Goal: Register for event/course

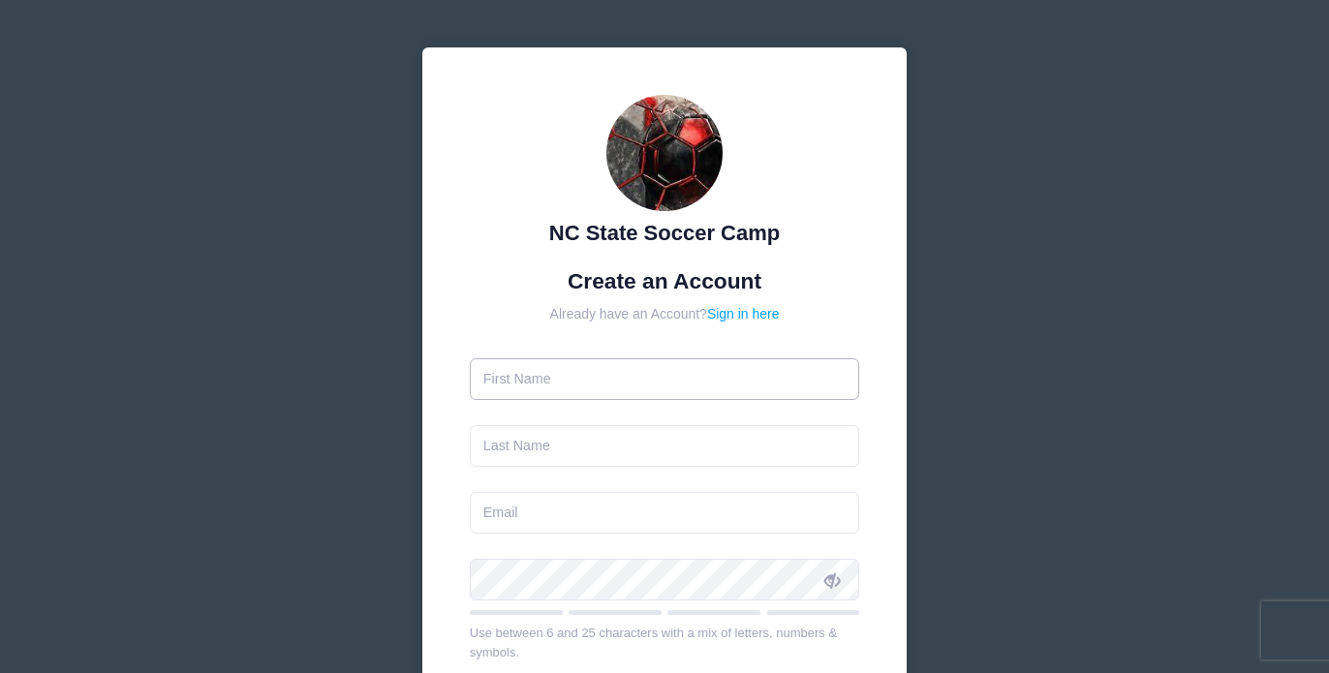
click at [496, 391] on input "text" at bounding box center [665, 379] width 390 height 42
type input "Halden"
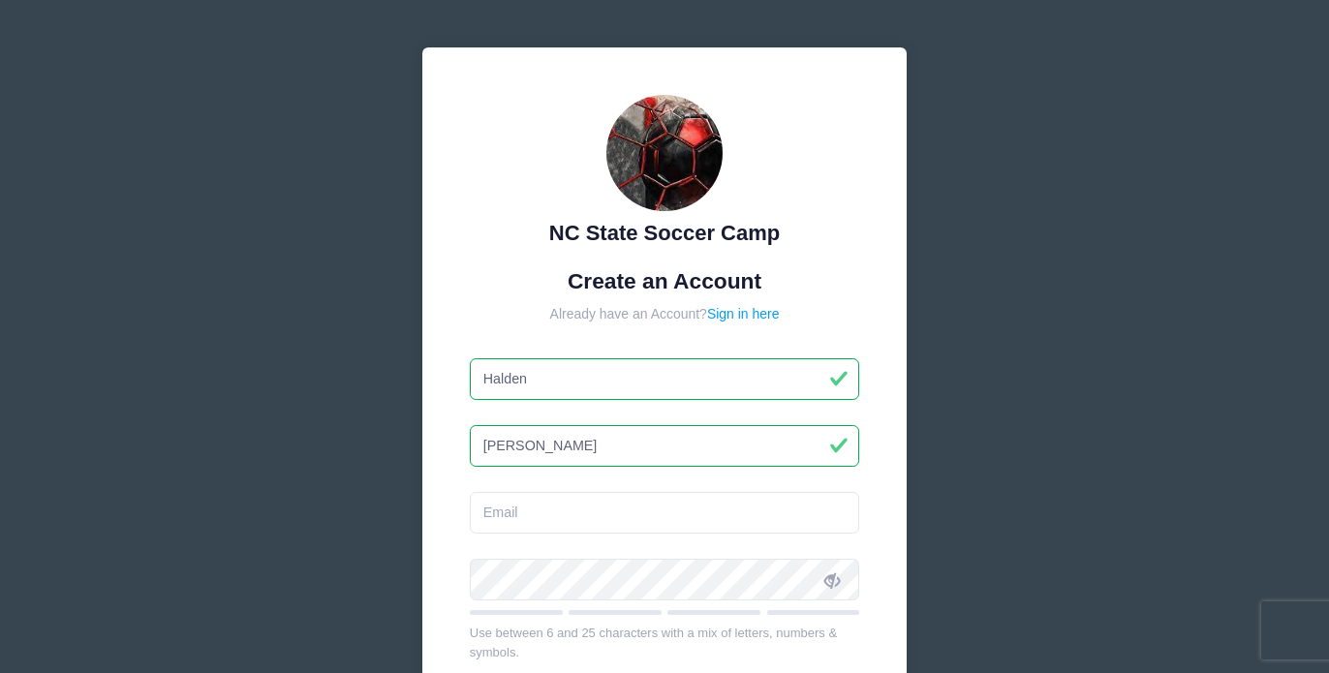
type input "[PERSON_NAME]"
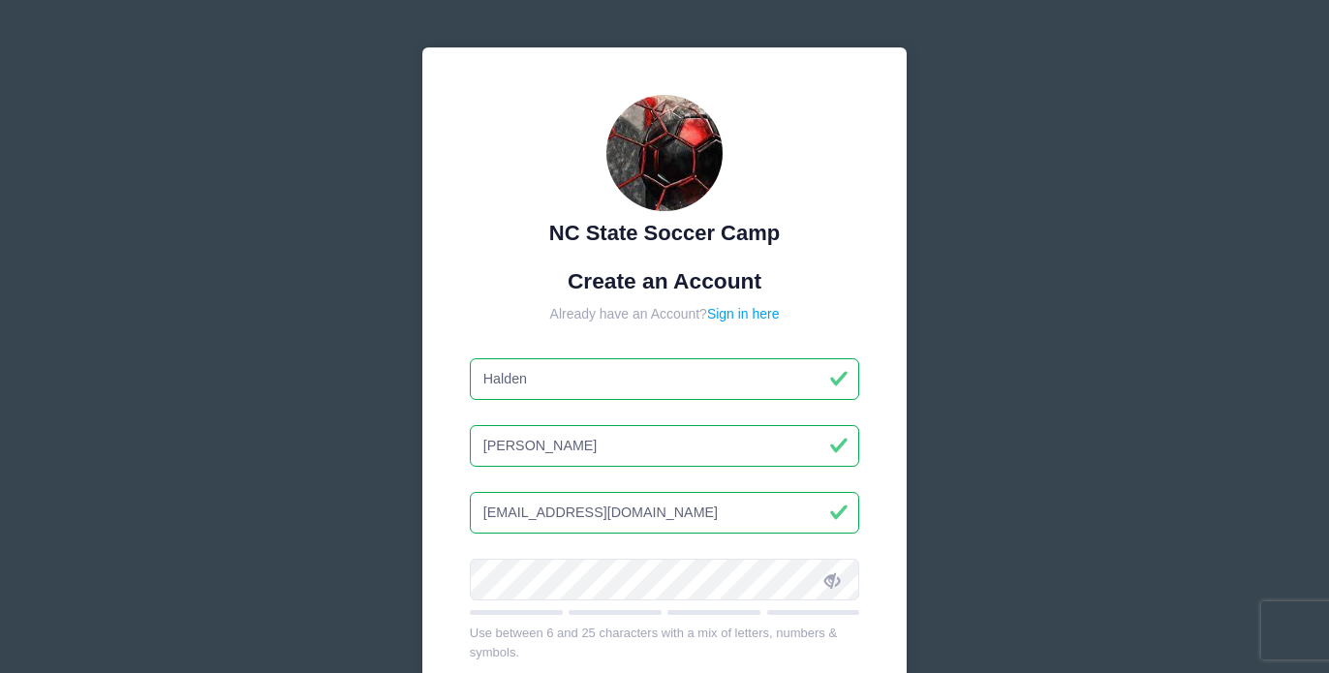
type input "[EMAIL_ADDRESS][DOMAIN_NAME]"
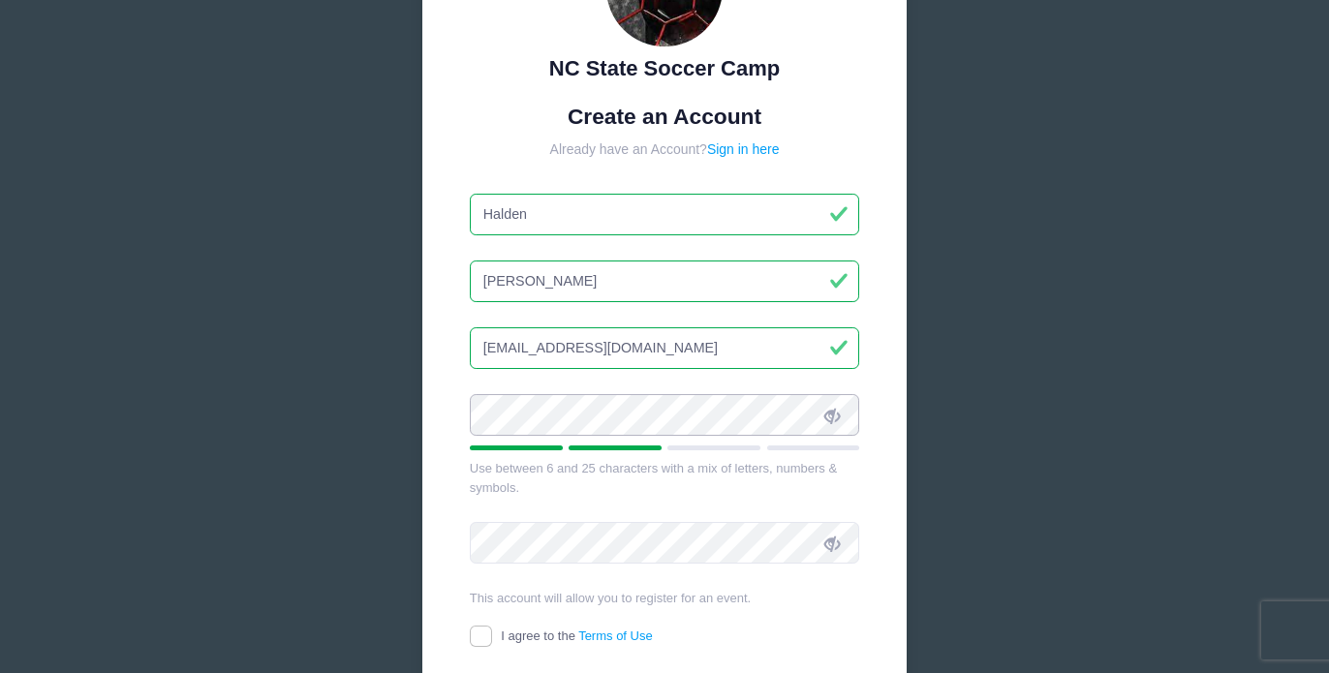
scroll to position [185, 0]
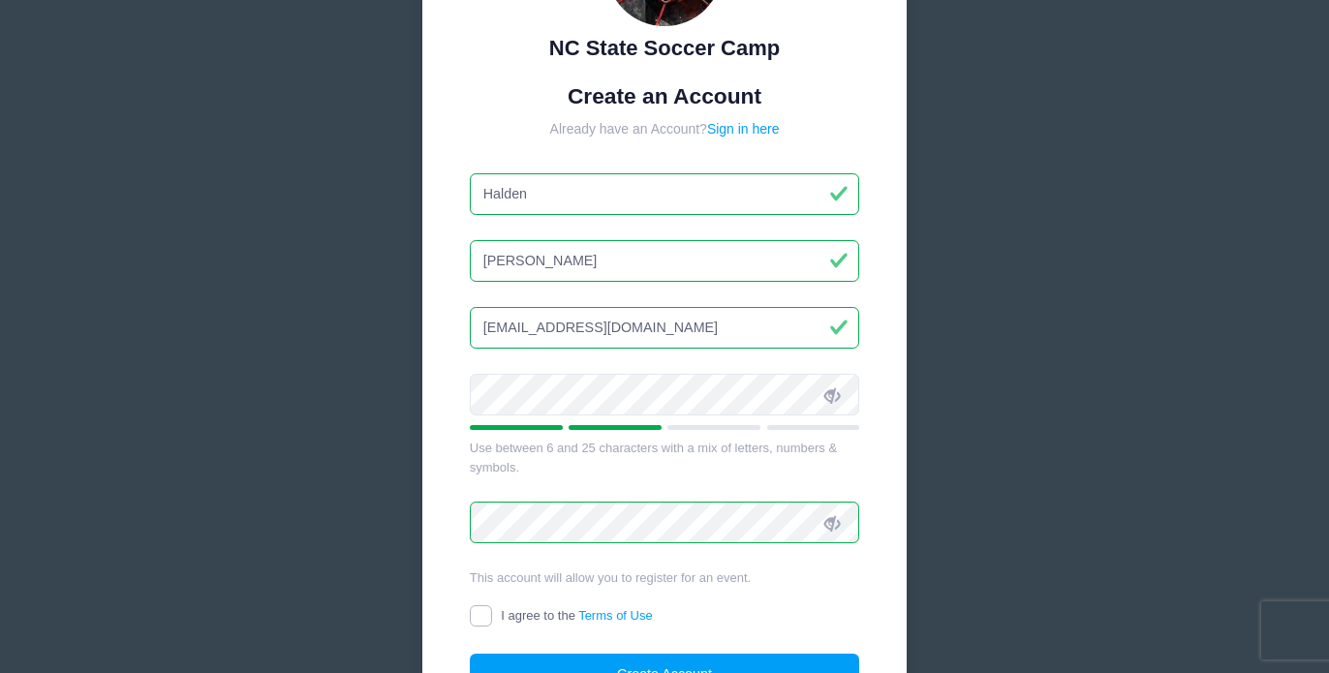
click at [481, 615] on input "I agree to the Terms of Use" at bounding box center [481, 616] width 22 height 22
checkbox input "true"
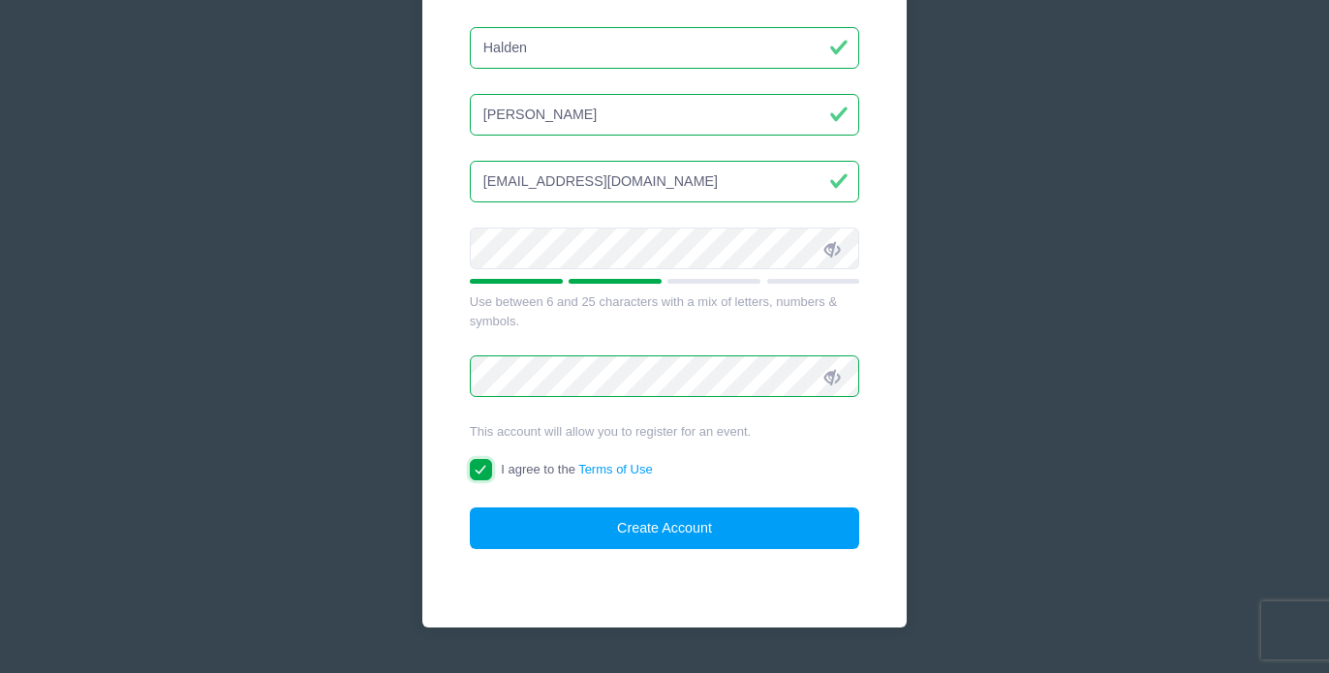
scroll to position [337, 0]
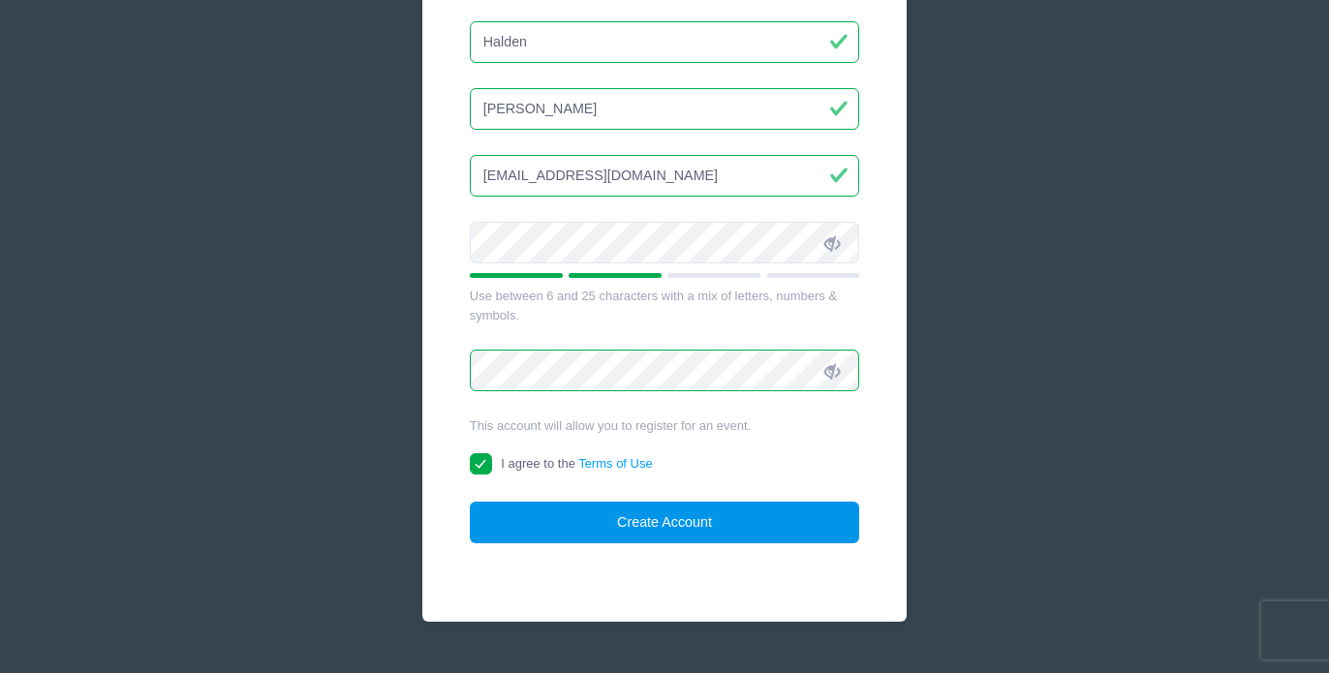
click at [635, 525] on button "Create Account" at bounding box center [665, 523] width 390 height 42
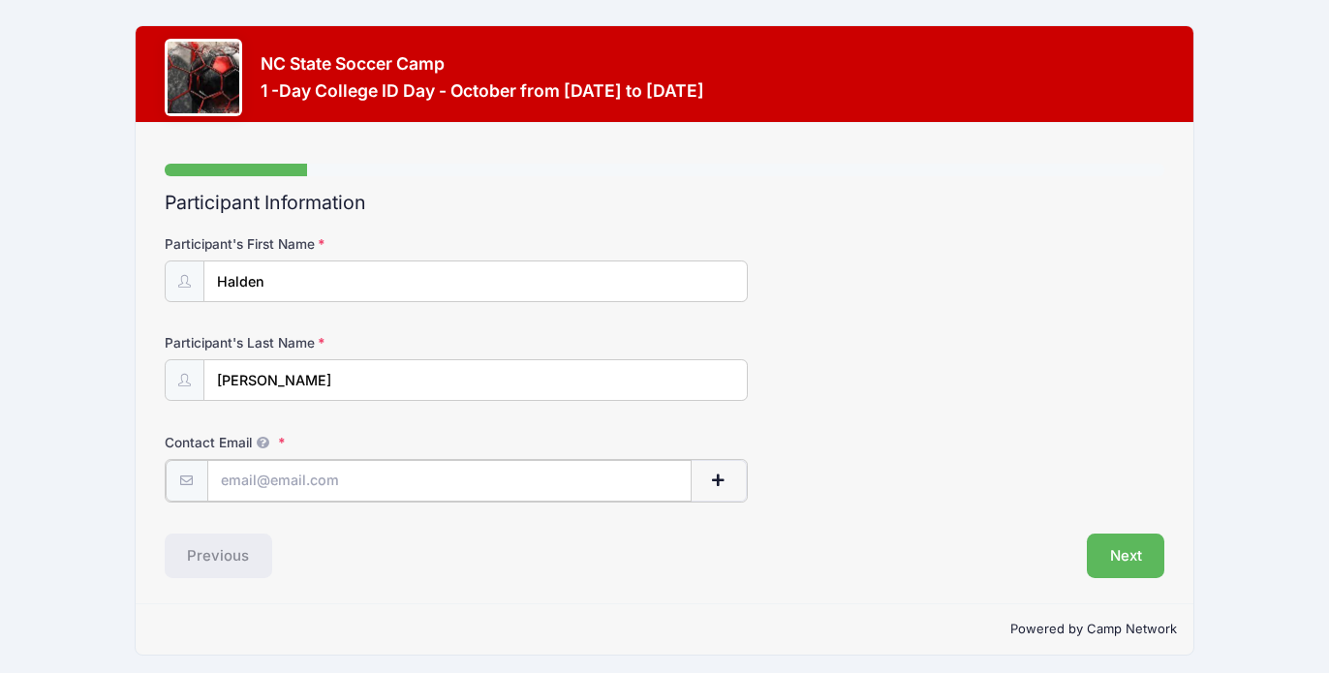
click at [242, 475] on input "Contact Email" at bounding box center [449, 481] width 484 height 42
type input "[EMAIL_ADDRESS][DOMAIN_NAME]"
click at [1110, 547] on button "Next" at bounding box center [1126, 554] width 78 height 45
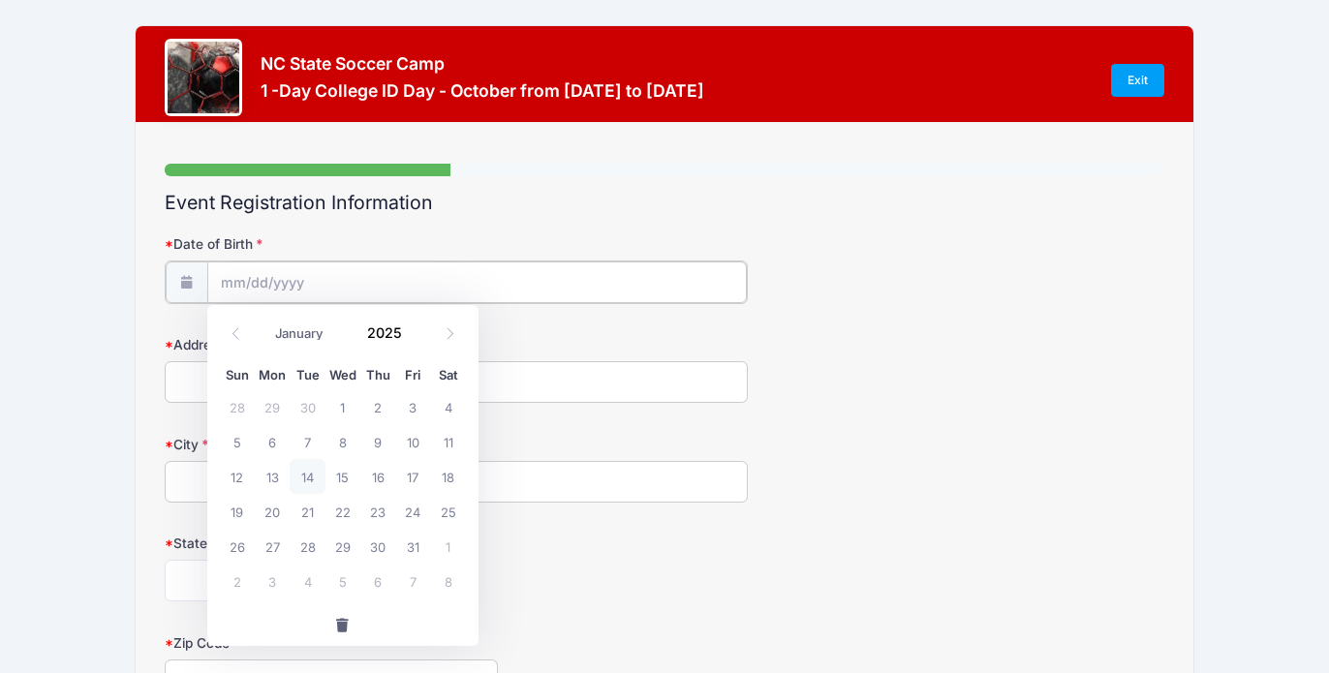
click at [231, 287] on input "Date of Birth" at bounding box center [477, 283] width 540 height 42
click at [229, 277] on input "Date of Birth" at bounding box center [477, 283] width 540 height 42
click at [300, 333] on select "January February March April May June July August September October November De…" at bounding box center [308, 334] width 86 height 25
select select "1"
click at [340, 480] on span "12" at bounding box center [342, 476] width 35 height 35
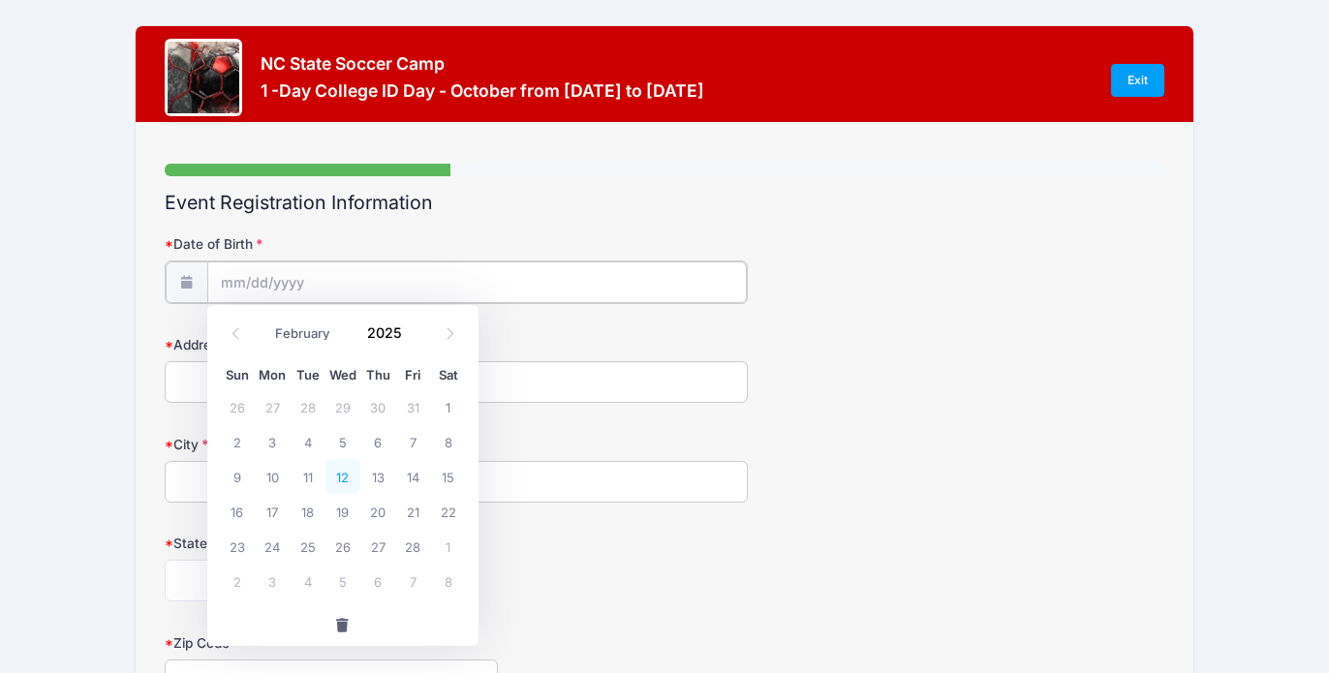
type input "02/12/2025"
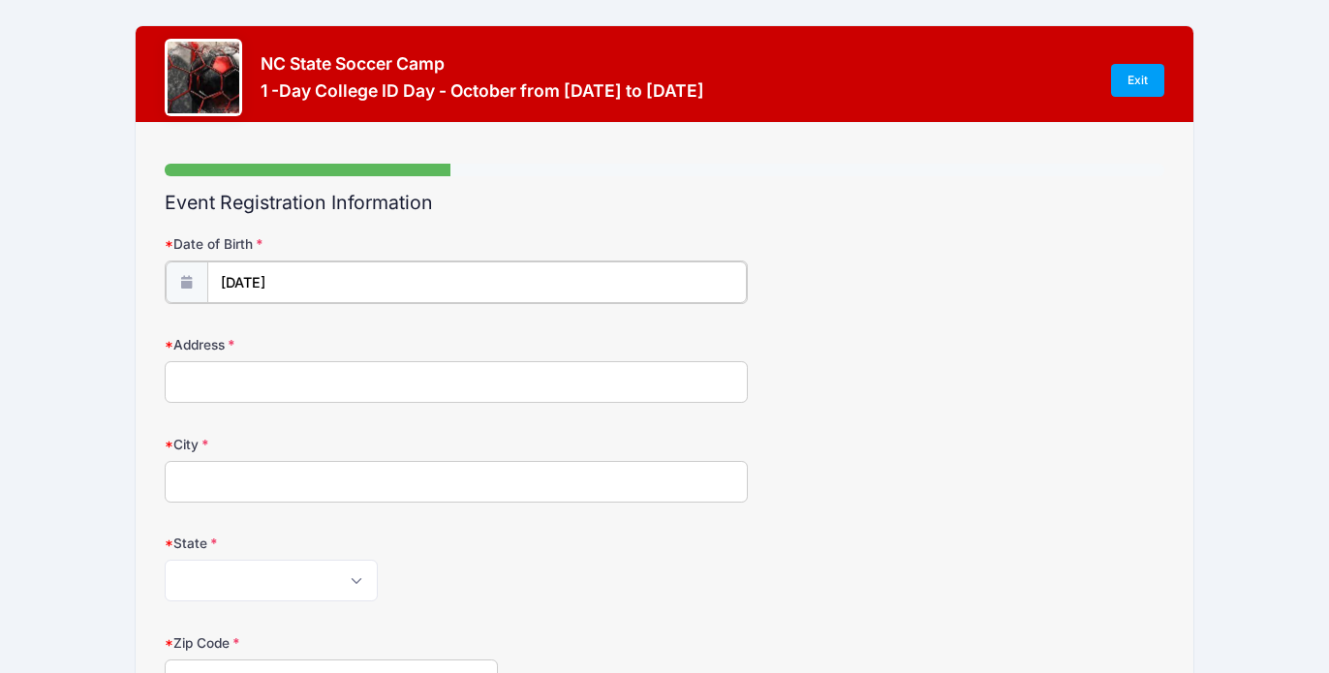
click at [295, 278] on input "02/12/2025" at bounding box center [477, 283] width 540 height 42
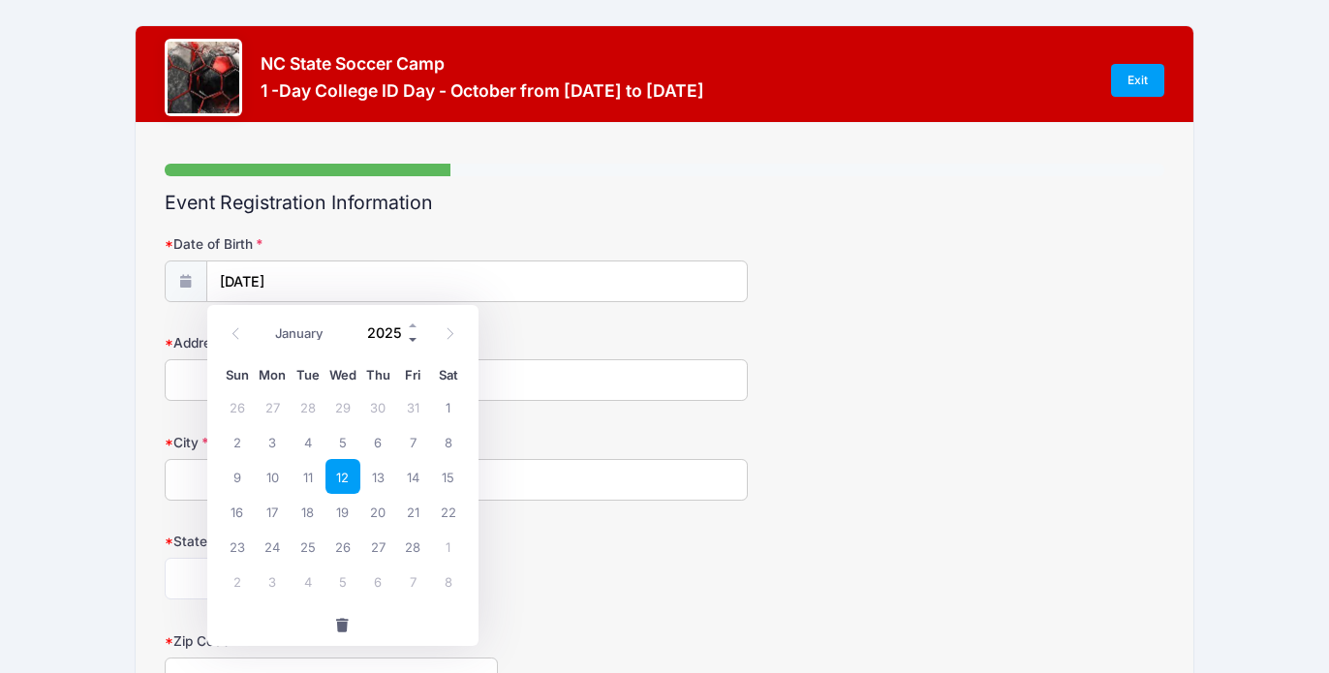
click at [415, 334] on span at bounding box center [414, 340] width 14 height 15
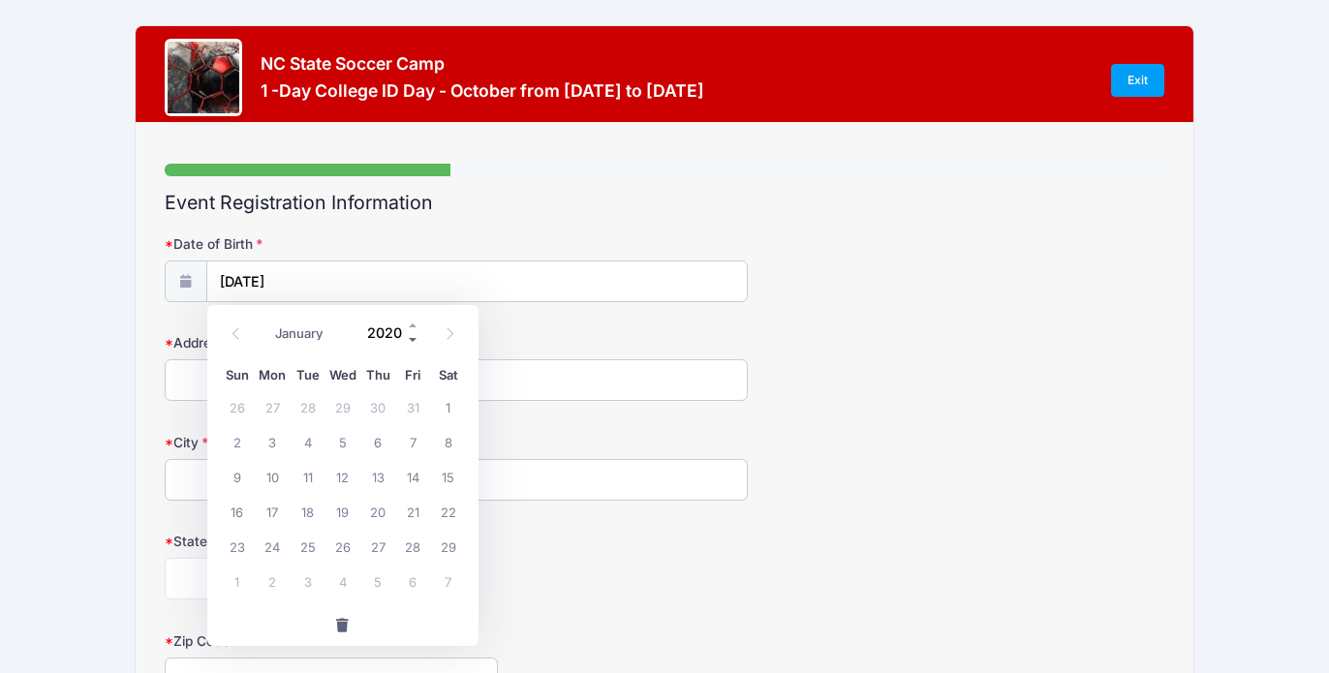
click at [415, 334] on span at bounding box center [414, 340] width 14 height 15
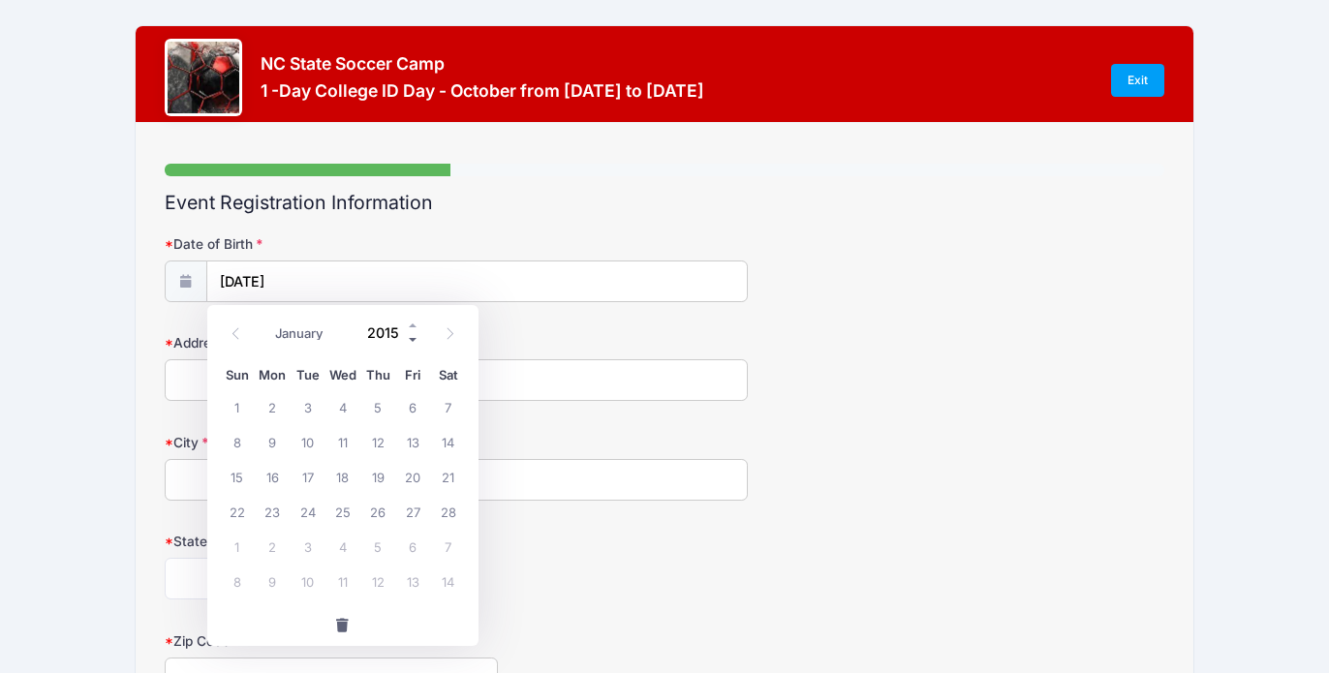
click at [415, 334] on span at bounding box center [414, 340] width 14 height 15
type input "2012"
click at [242, 477] on span "12" at bounding box center [237, 476] width 35 height 35
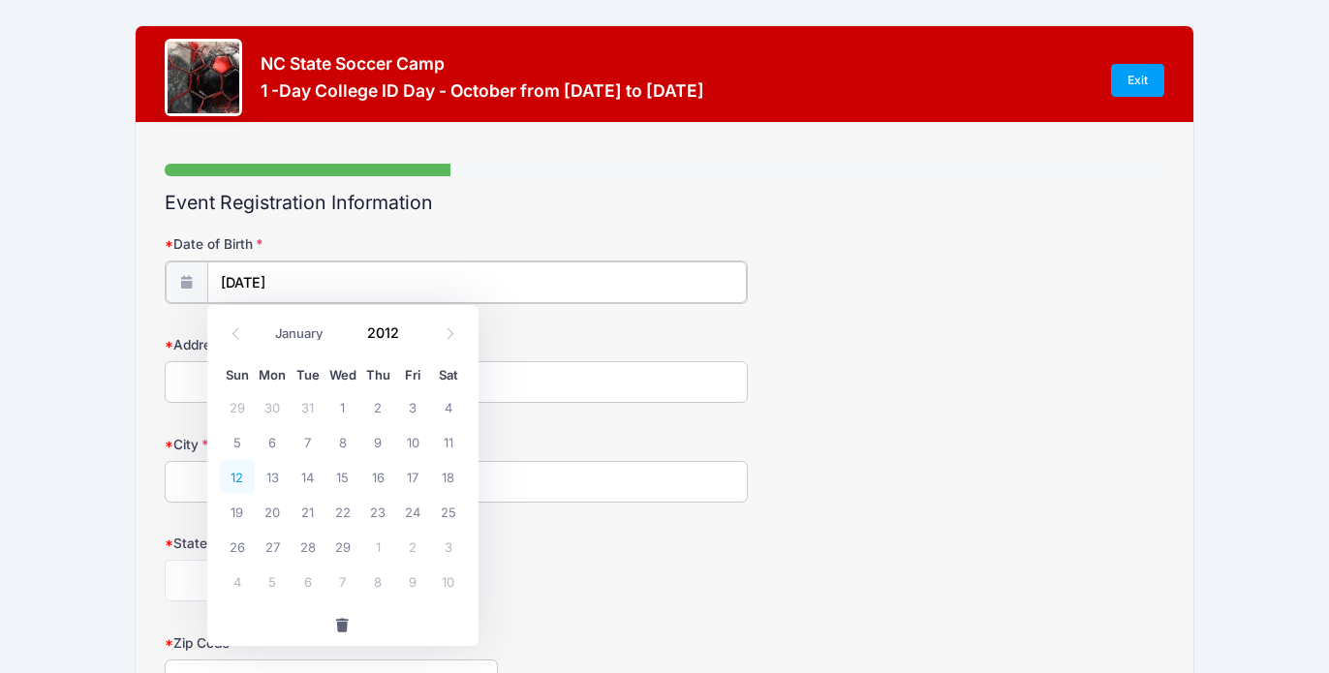
type input "02/12/2012"
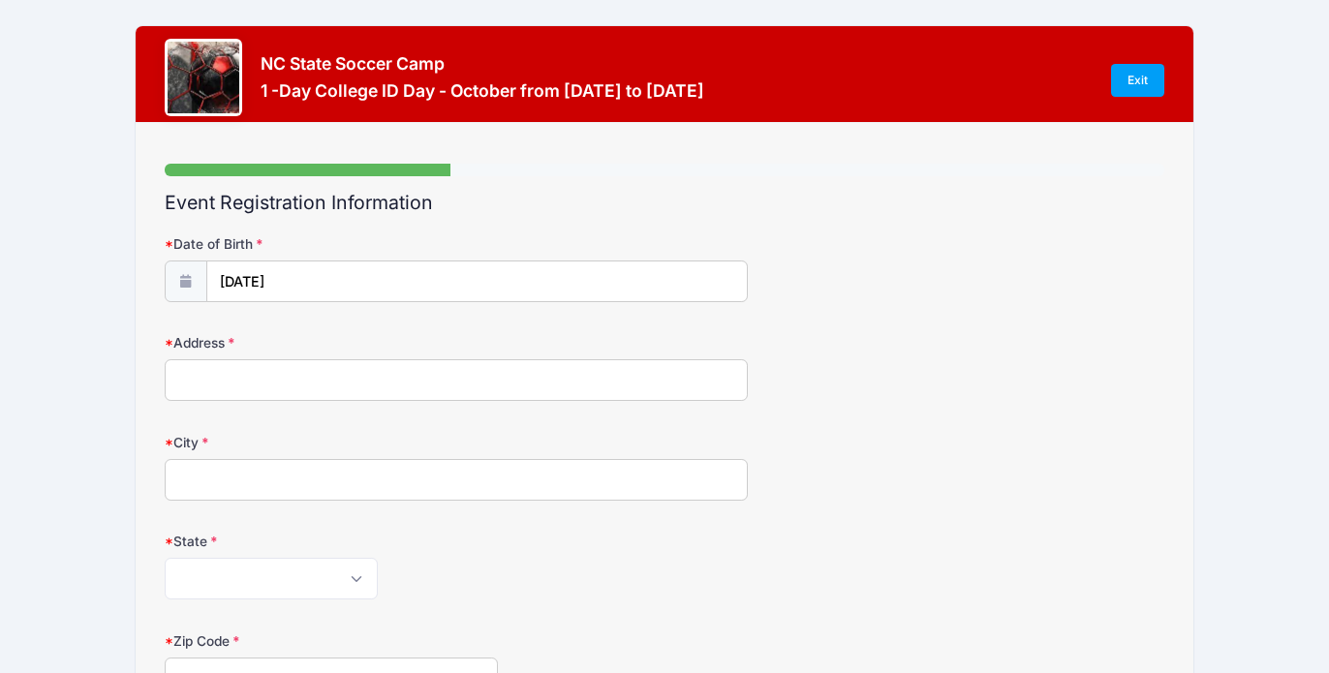
click at [244, 391] on input "Address" at bounding box center [456, 380] width 583 height 42
type input "1517 Pumphouse Court"
type input "Vestavia"
click at [355, 586] on select "Alabama Alaska American Samoa Arizona Arkansas Armed Forces Africa Armed Forces…" at bounding box center [271, 579] width 213 height 42
select select "AL"
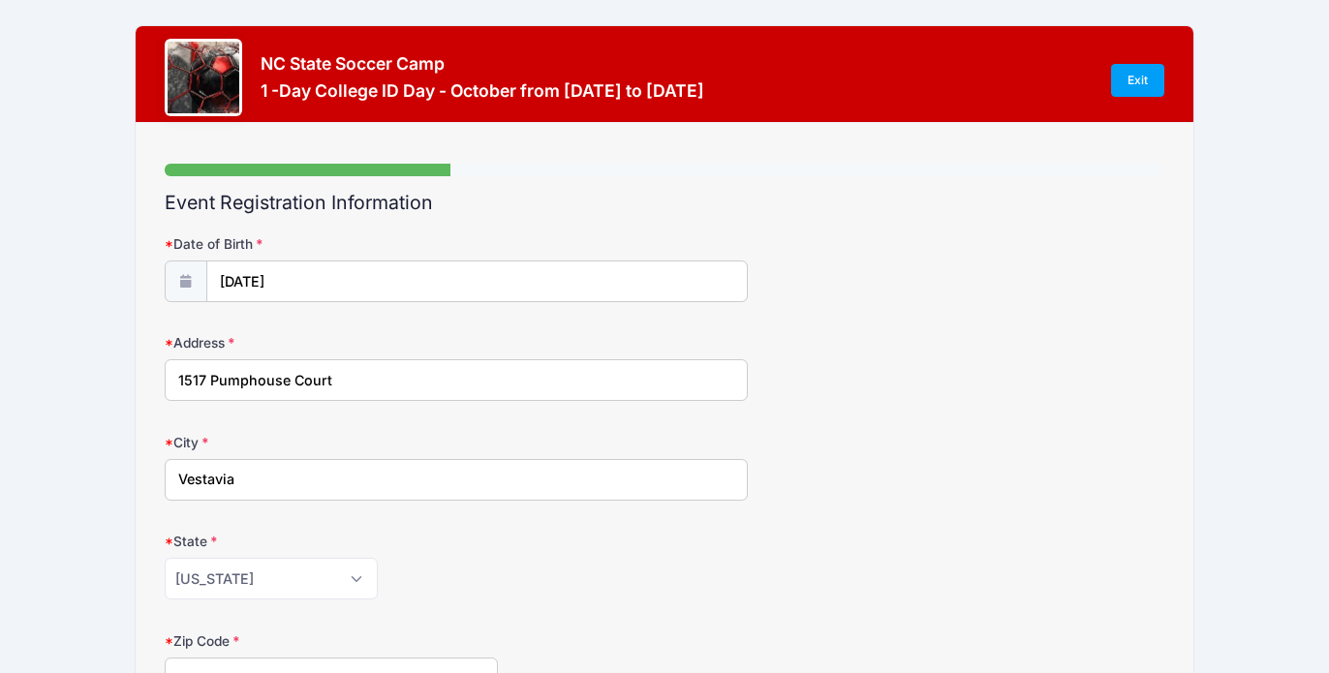
click at [522, 592] on div "Alabama Alaska American Samoa Arizona Arkansas Armed Forces Africa Armed Forces…" at bounding box center [456, 579] width 583 height 42
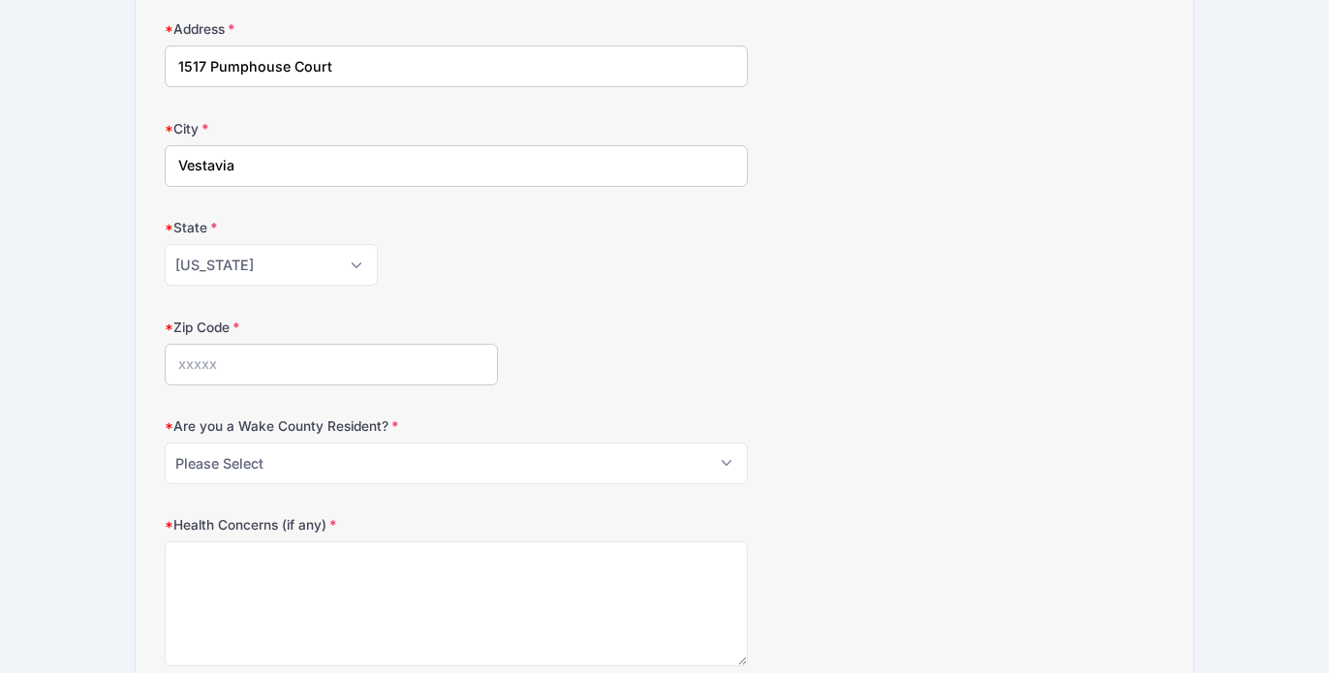
scroll to position [320, 0]
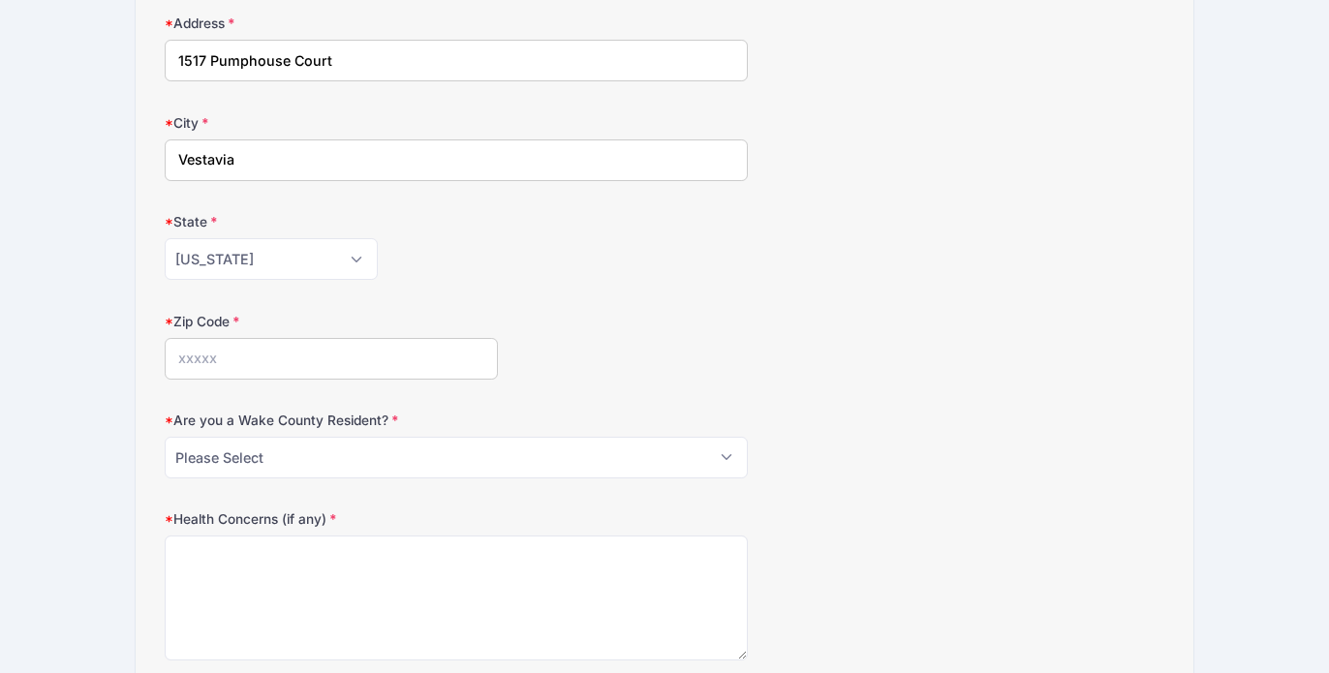
click at [236, 363] on input "Zip Code" at bounding box center [331, 359] width 333 height 42
type input "35243"
click at [730, 462] on select "Please Select YES NO" at bounding box center [456, 458] width 583 height 42
select select "NO"
click at [299, 558] on textarea "Health Concerns (if any)" at bounding box center [456, 598] width 583 height 125
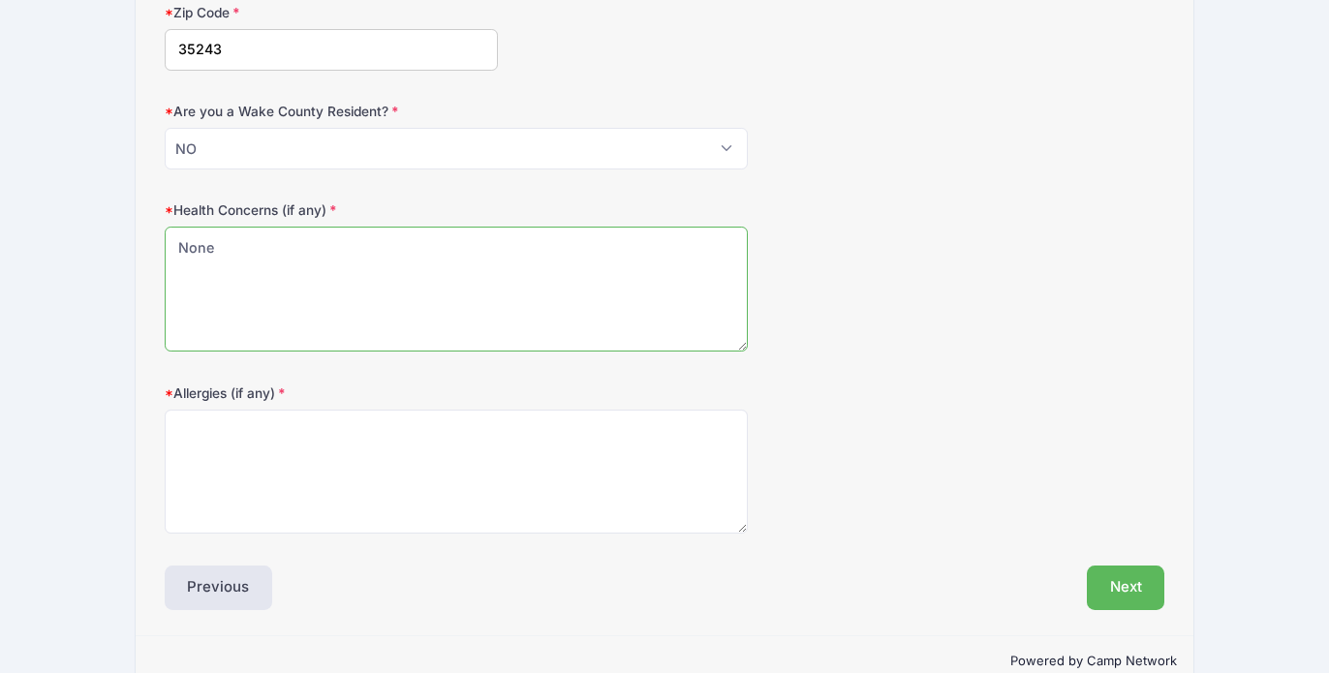
scroll to position [668, 0]
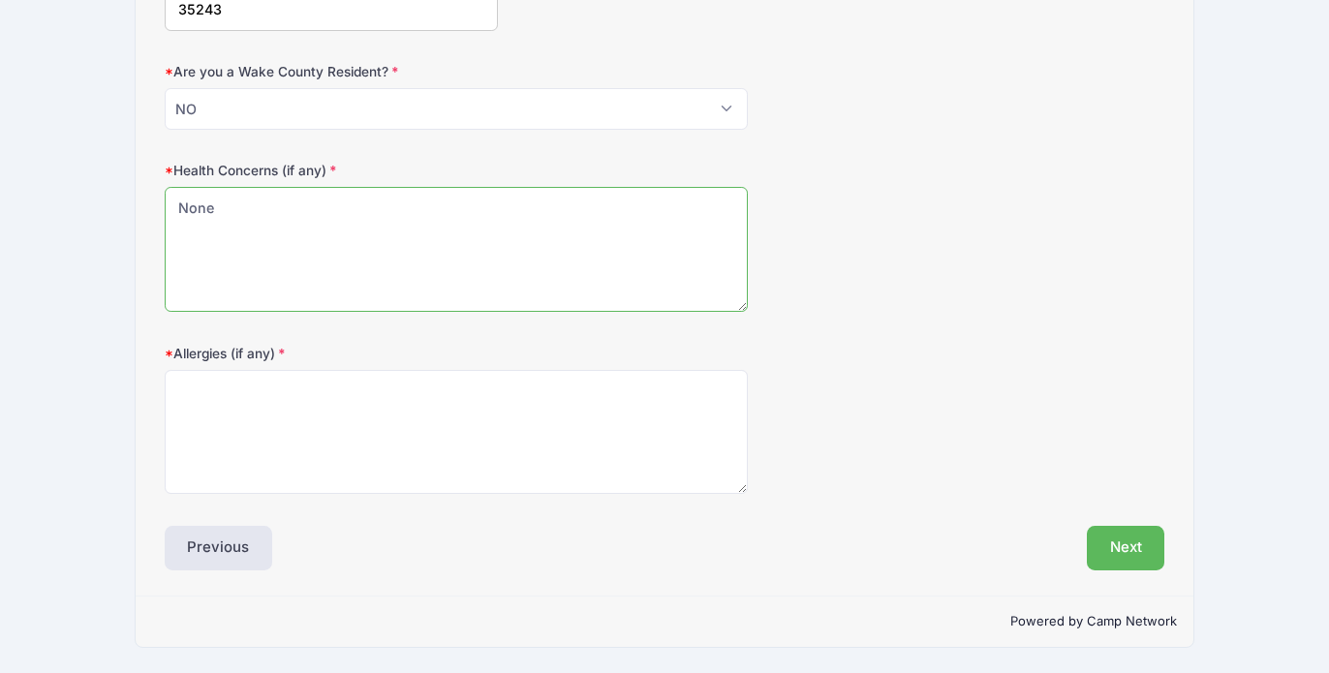
type textarea "None"
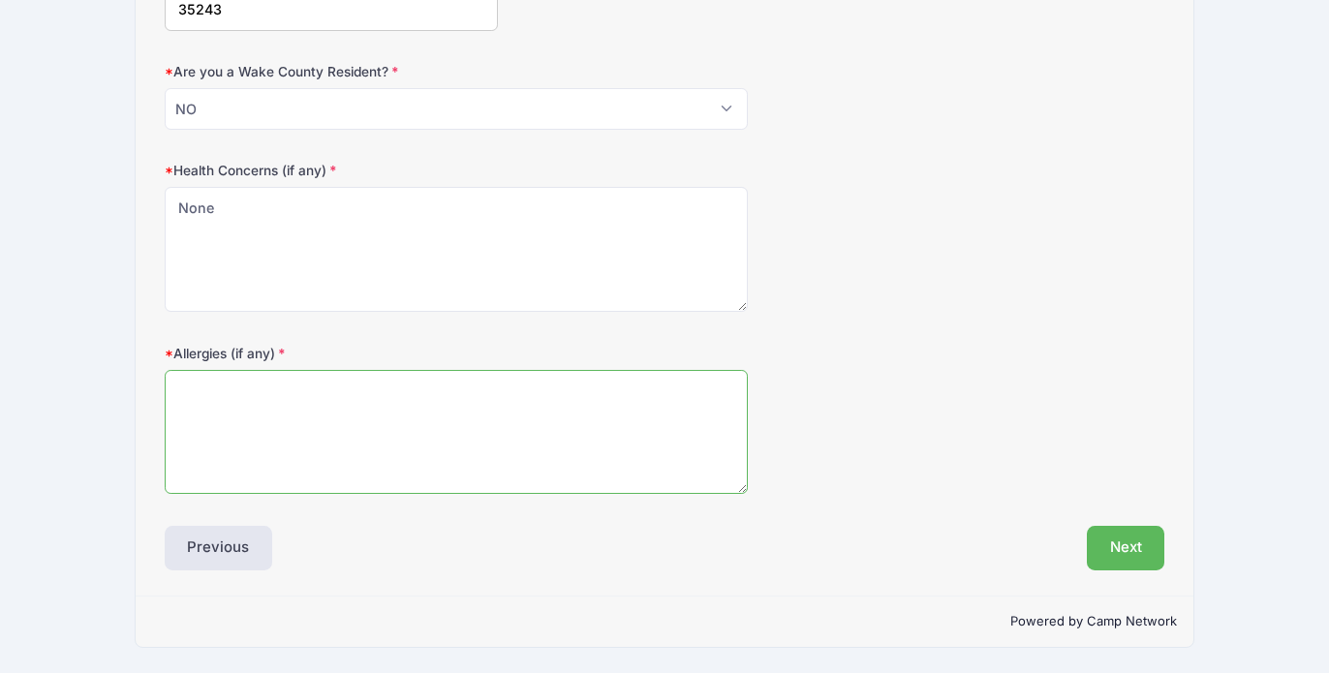
click at [205, 394] on textarea "Allergies (if any)" at bounding box center [456, 432] width 583 height 125
type textarea "None"
click at [1112, 554] on button "Next" at bounding box center [1126, 548] width 78 height 45
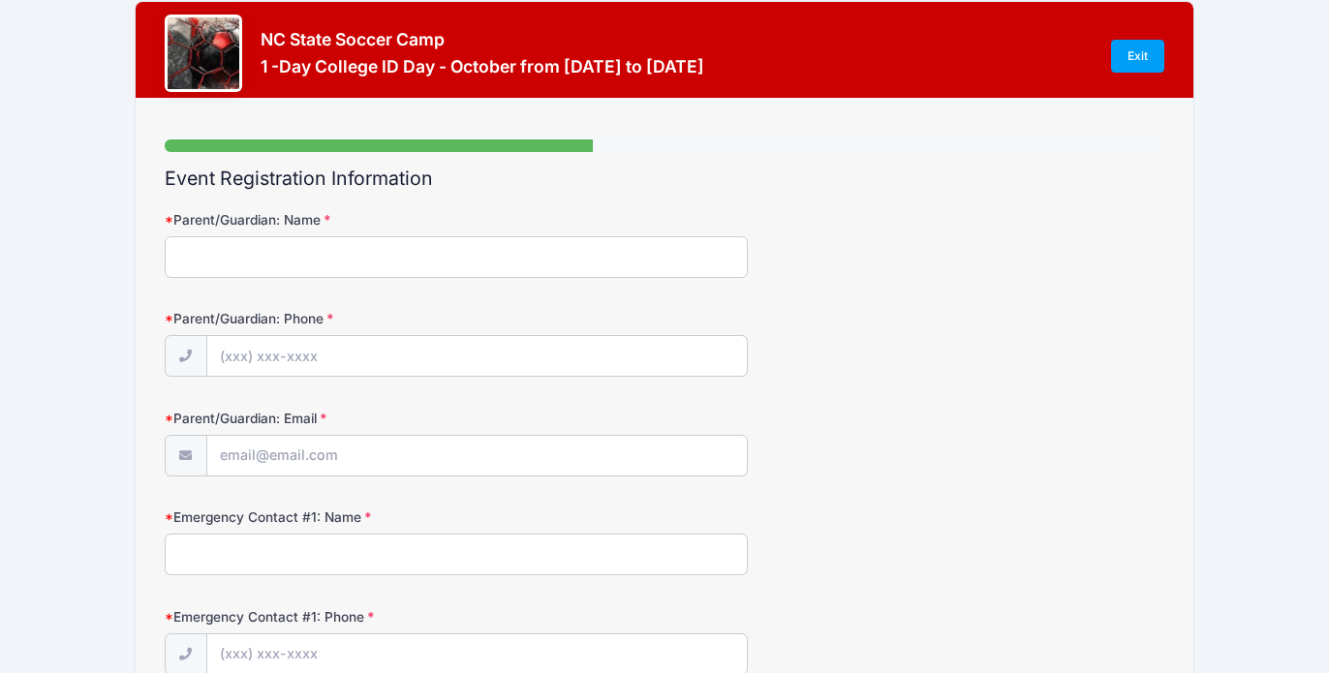
scroll to position [0, 0]
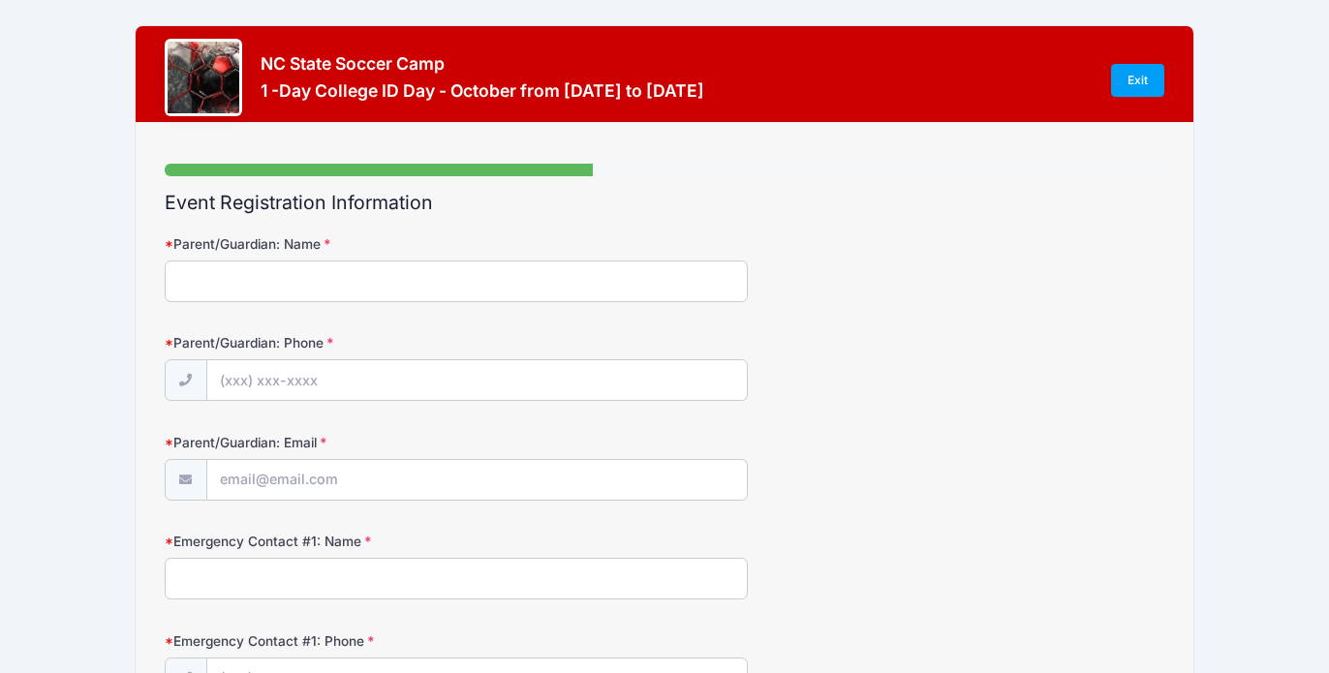
click at [277, 272] on input "Parent/Guardian: Name" at bounding box center [456, 282] width 583 height 42
type input "Tracy Honeycutt"
type input "(205) 910-9750"
click at [253, 489] on input "Parent/Guardian: Email" at bounding box center [477, 481] width 540 height 42
type input "tdhoneyc@gmail.com"
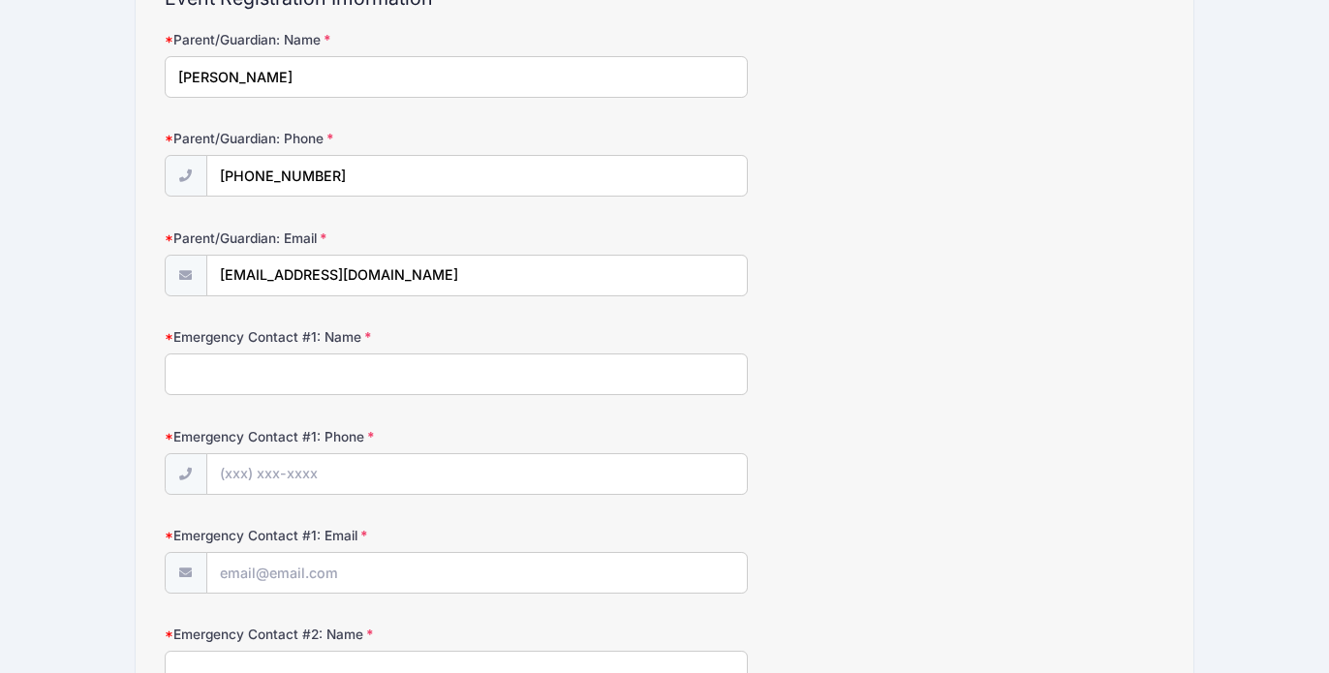
scroll to position [207, 0]
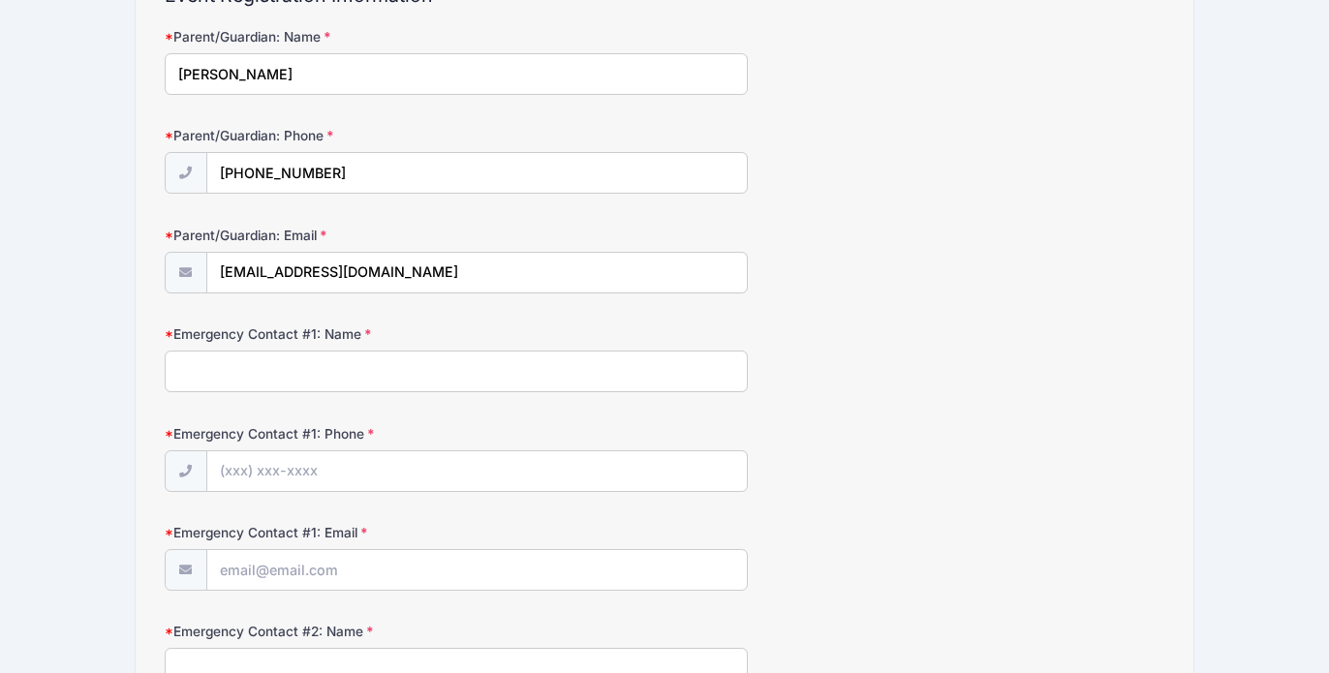
click at [232, 374] on input "Emergency Contact #1: Name" at bounding box center [456, 372] width 583 height 42
type input "Tracy Honeycutt"
type input "(205) 910-9750"
click at [232, 571] on input "Emergency Contact #1: Email" at bounding box center [477, 571] width 540 height 42
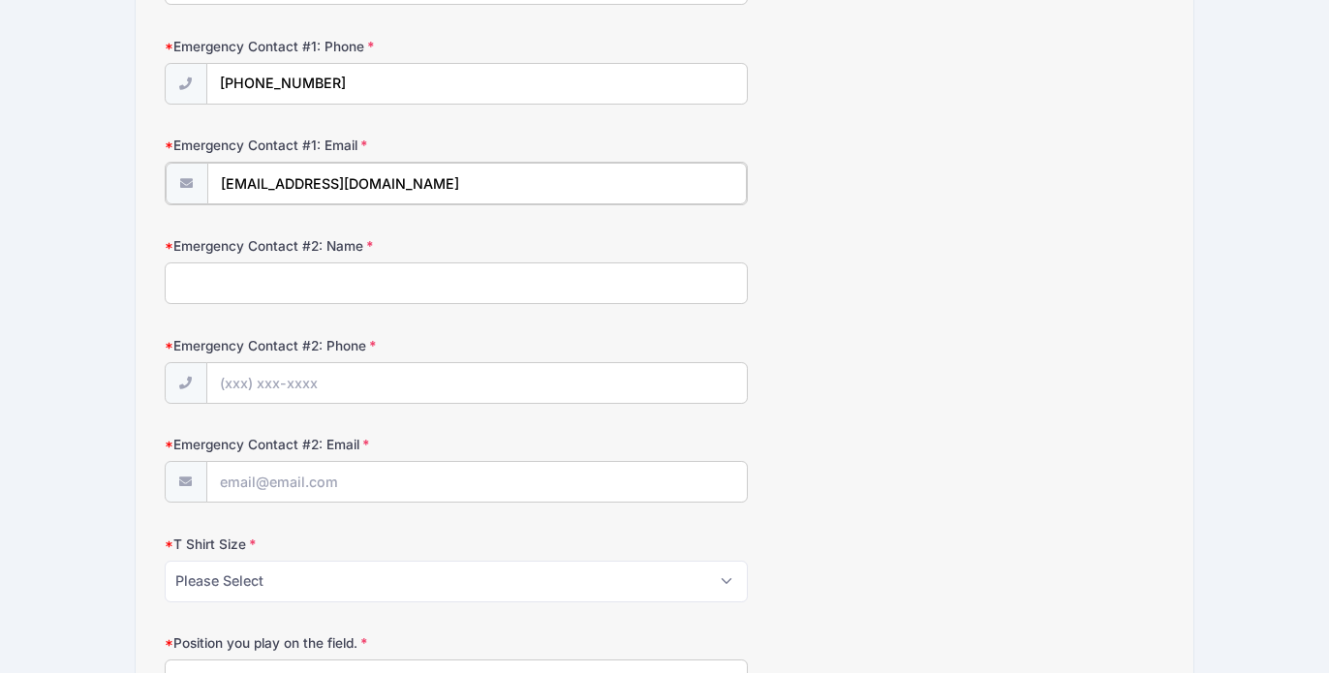
scroll to position [603, 0]
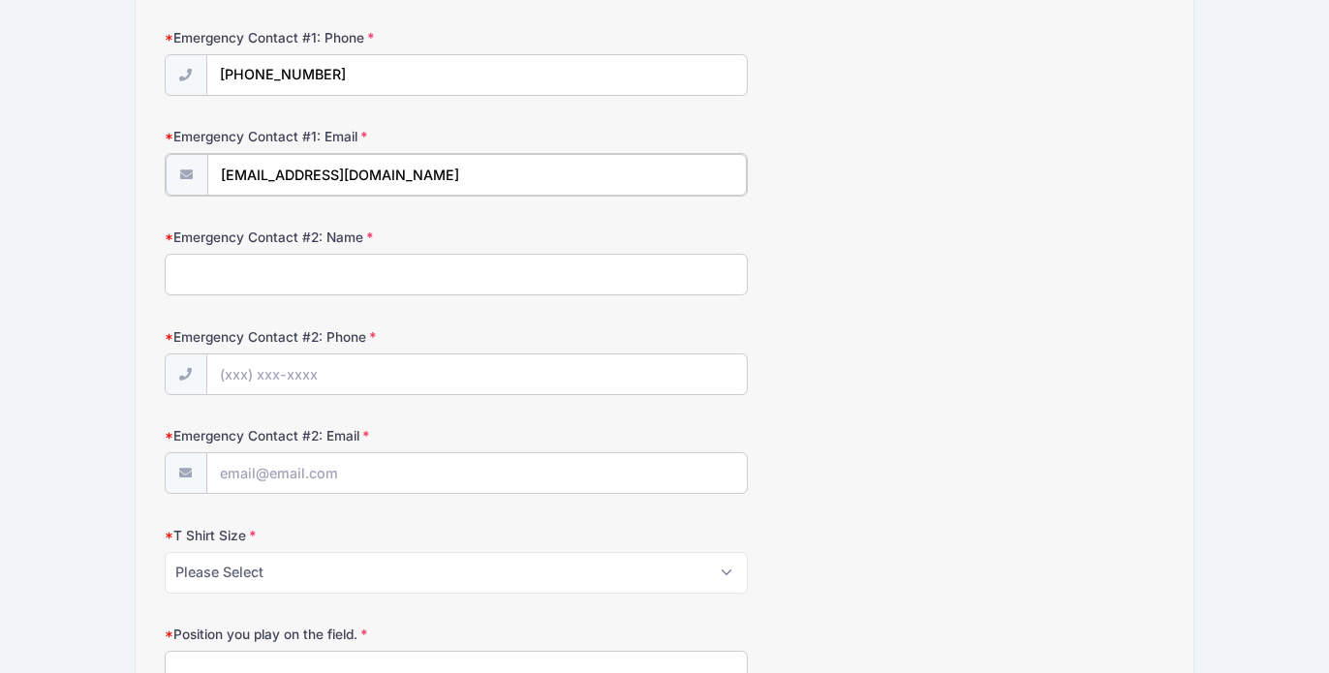
type input "tdhoneyc@gmail.com"
click at [211, 278] on input "Emergency Contact #2: Name" at bounding box center [456, 273] width 583 height 42
type input "Olivia Honeycutt"
type input "(205) 484-7550"
click at [230, 471] on input "Emergency Contact #2: Email" at bounding box center [477, 472] width 540 height 42
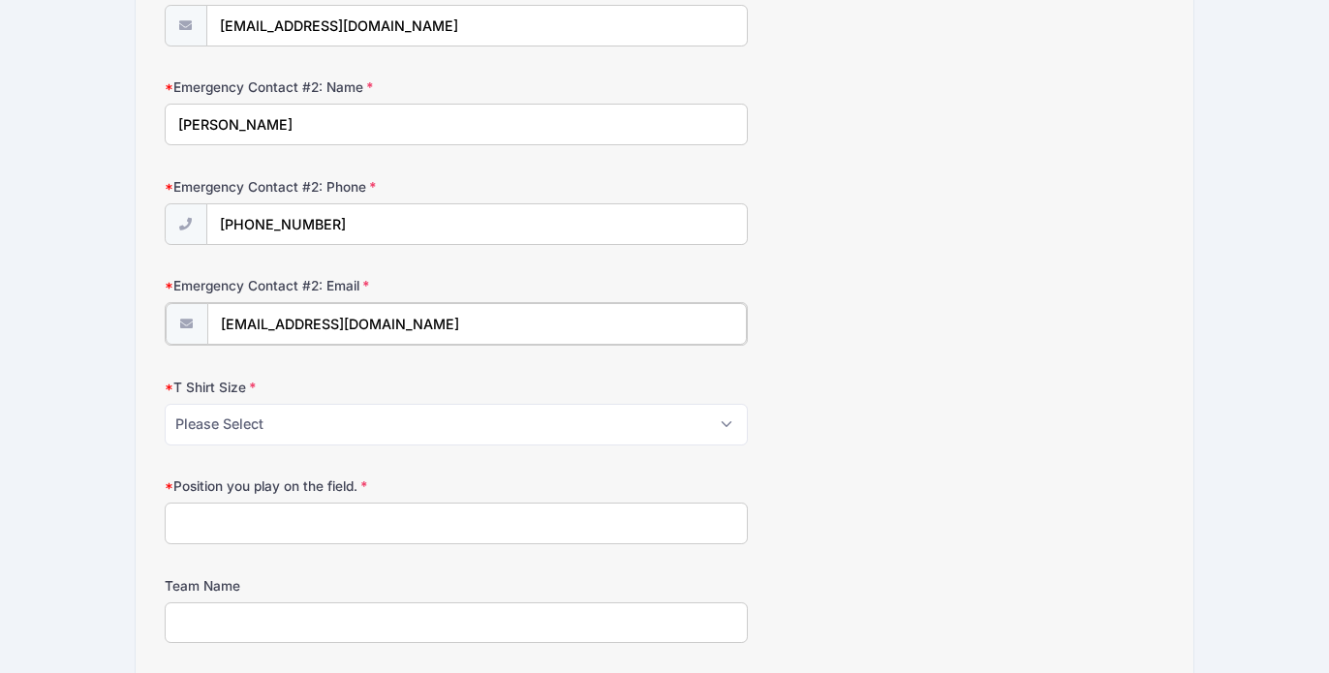
scroll to position [760, 0]
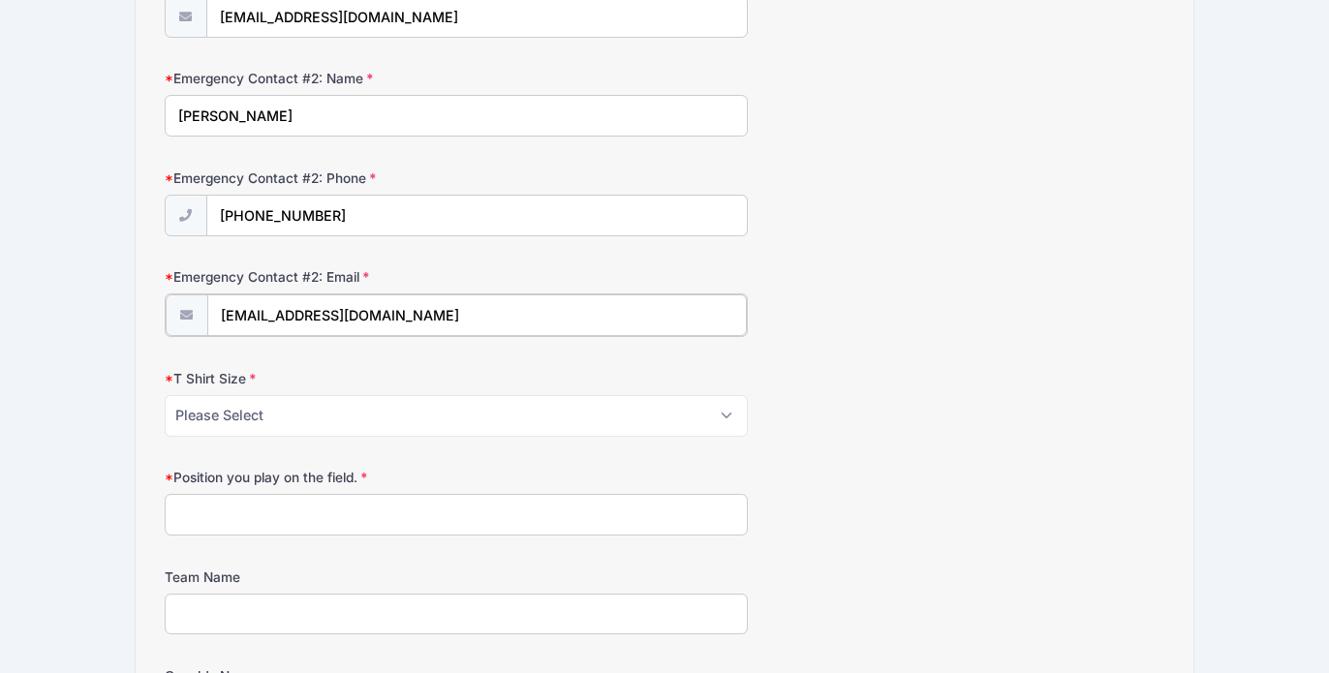
type input "oliviahoneycutt12@gmail.com"
click at [727, 420] on select "Please Select Youth Small Youth Medium Youth Large Adult Small Adult Medium Adu…" at bounding box center [456, 414] width 583 height 42
select select "Adult Medium"
click at [208, 510] on input "Position you play on the field." at bounding box center [456, 513] width 583 height 42
click at [220, 612] on input "Team Name" at bounding box center [456, 613] width 583 height 42
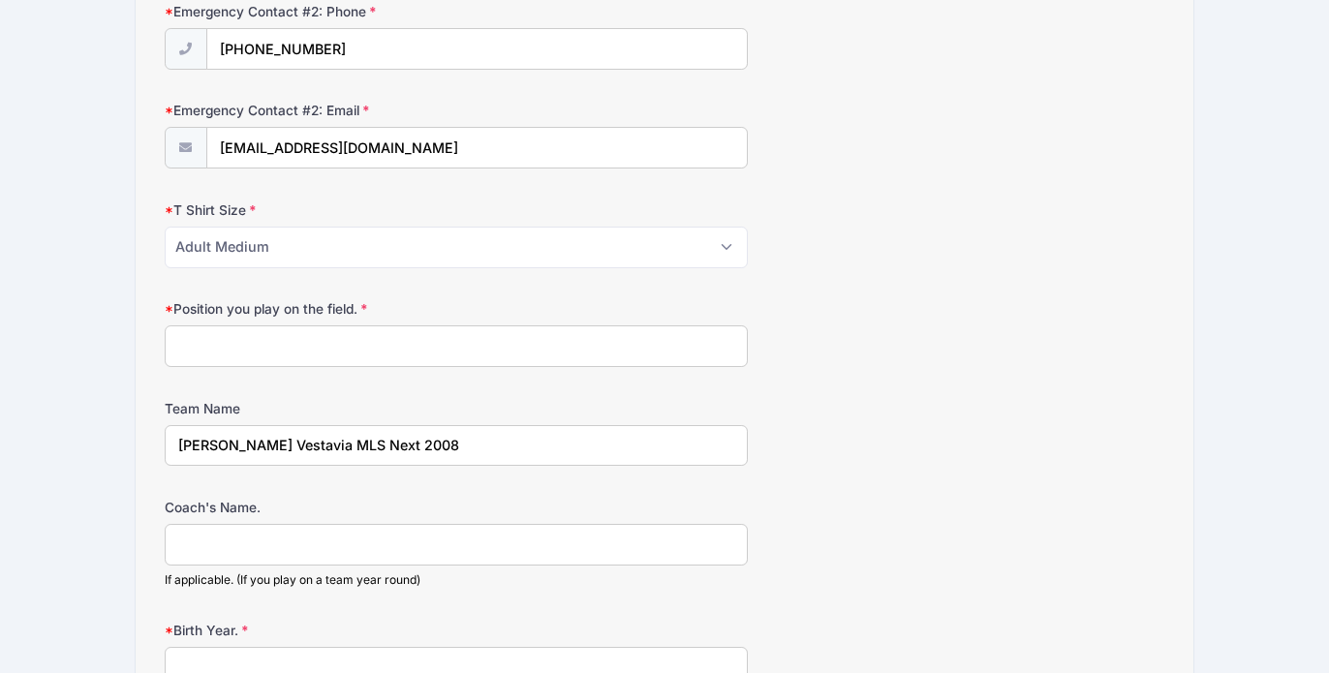
scroll to position [936, 0]
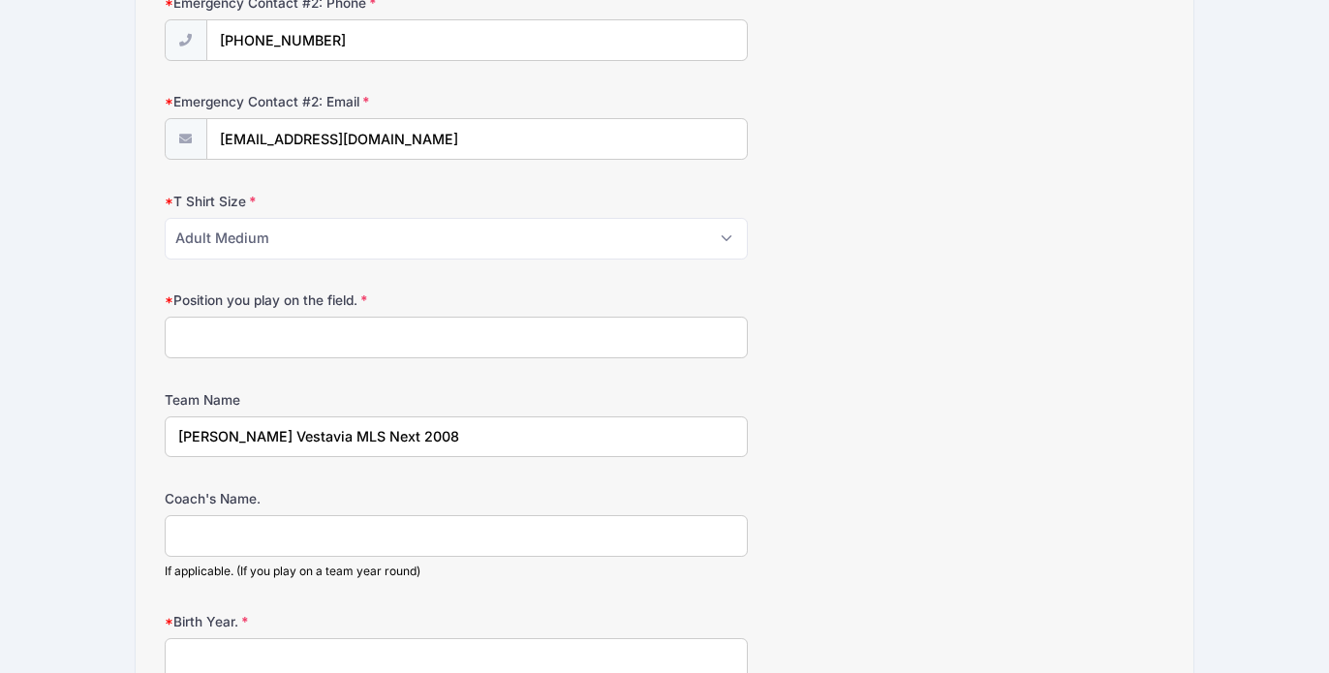
type input "Hoover Vestavia MLS Next 2008"
click at [223, 534] on input "Coach's Name." at bounding box center [456, 536] width 583 height 42
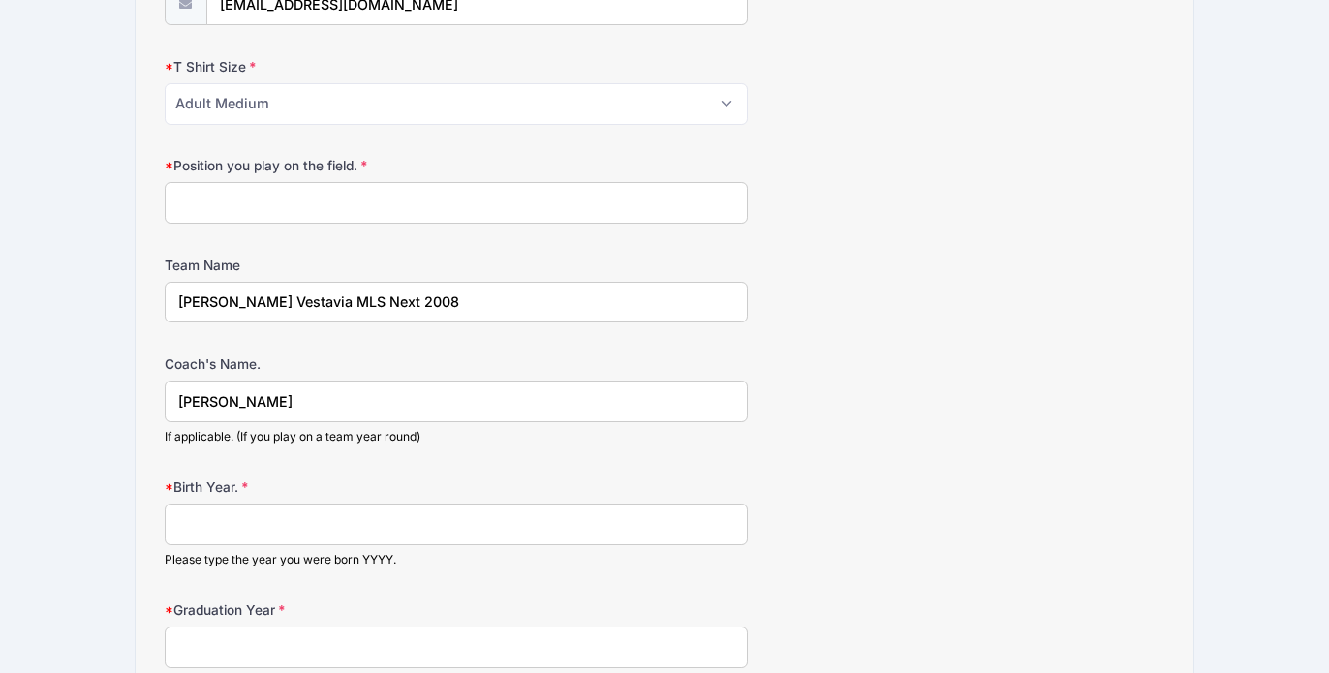
scroll to position [1087, 0]
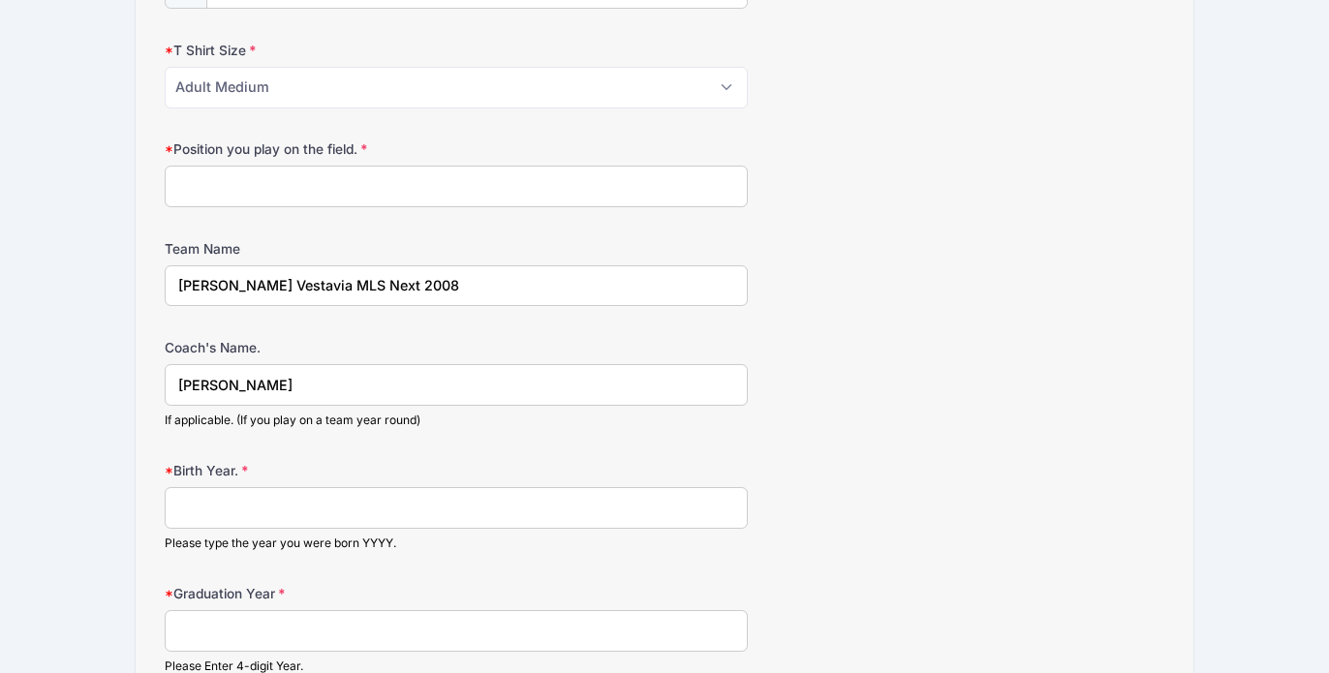
type input "Neil Macdonald"
click at [206, 512] on input "Birth Year." at bounding box center [456, 508] width 583 height 42
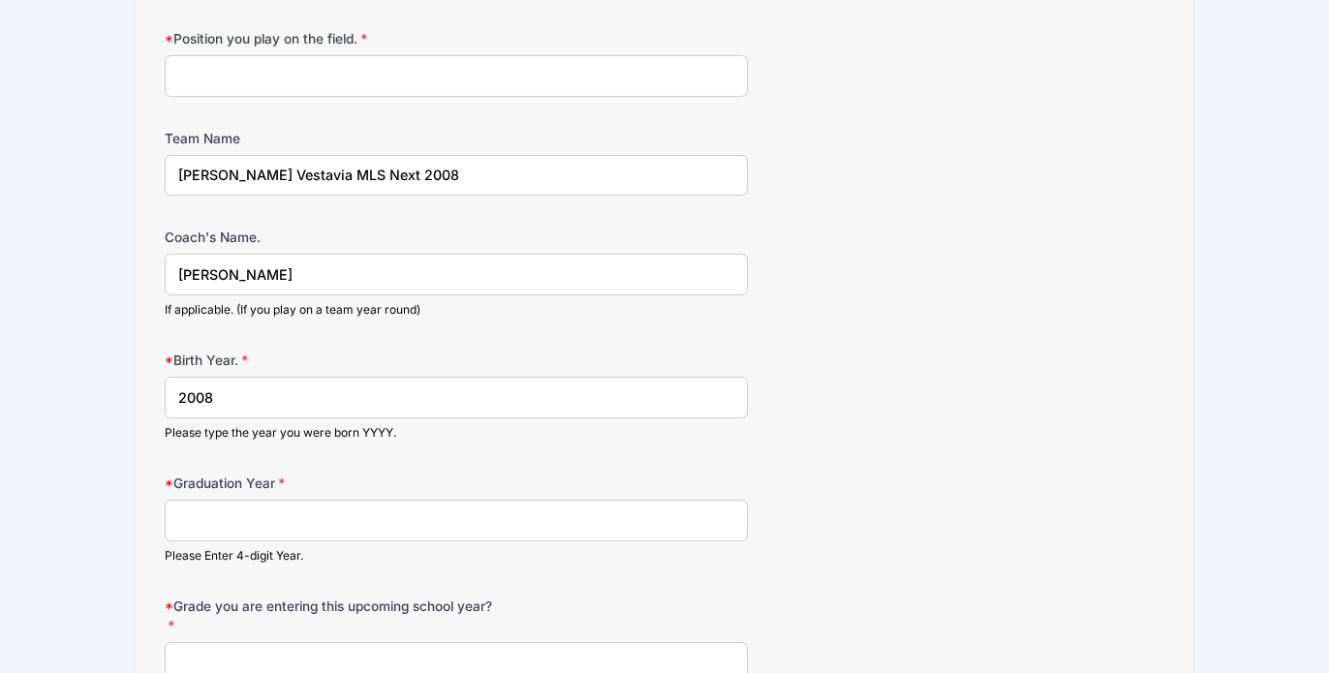
scroll to position [1226, 0]
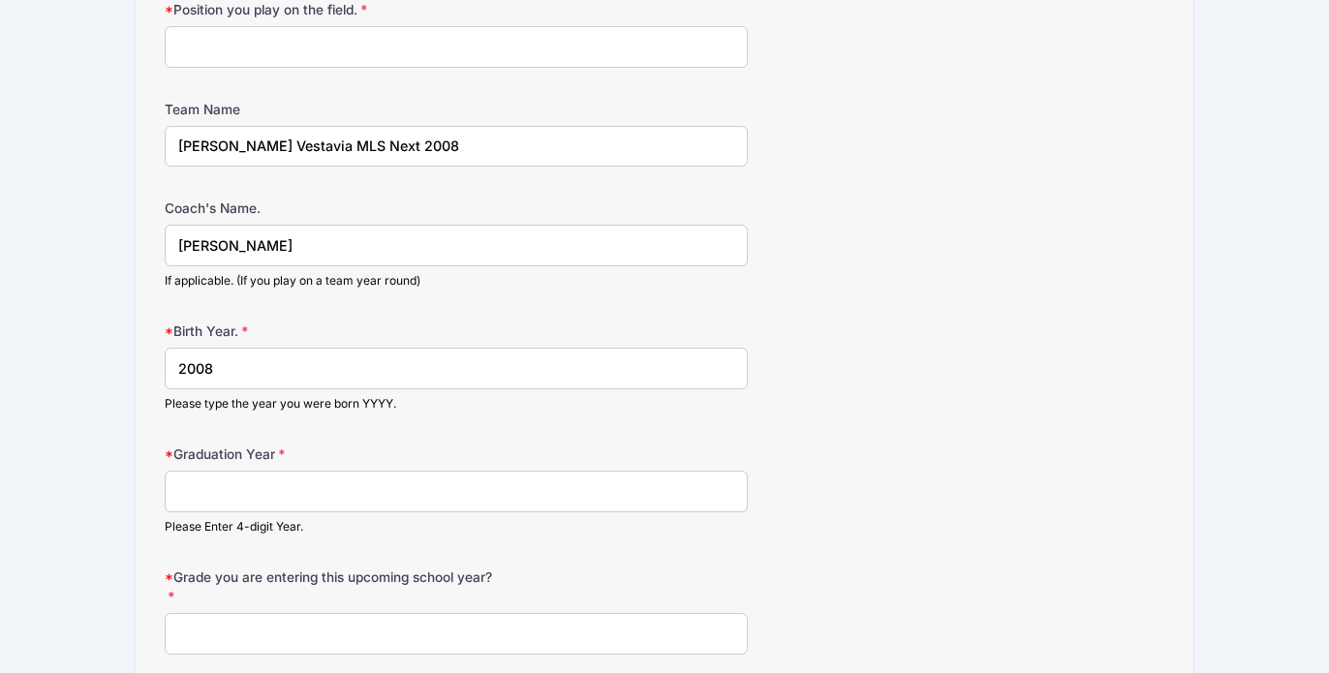
type input "2008"
click at [191, 488] on input "Graduation Year" at bounding box center [456, 492] width 583 height 42
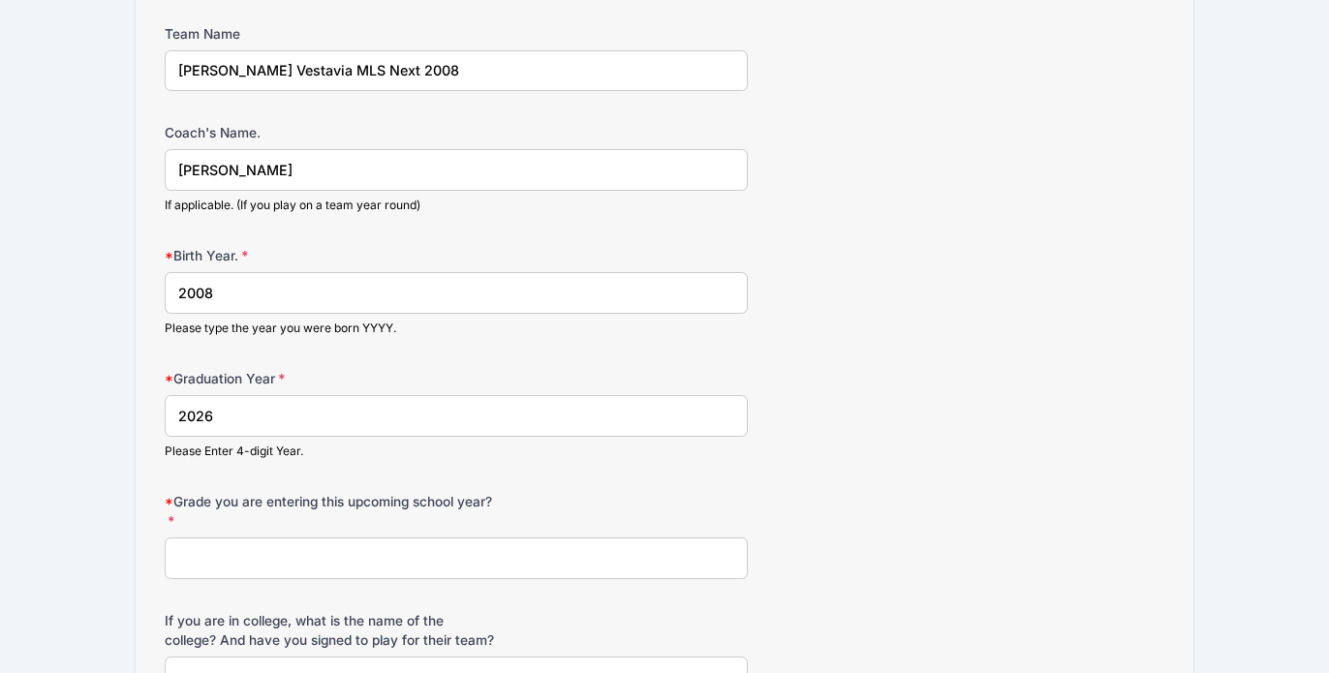
scroll to position [1311, 0]
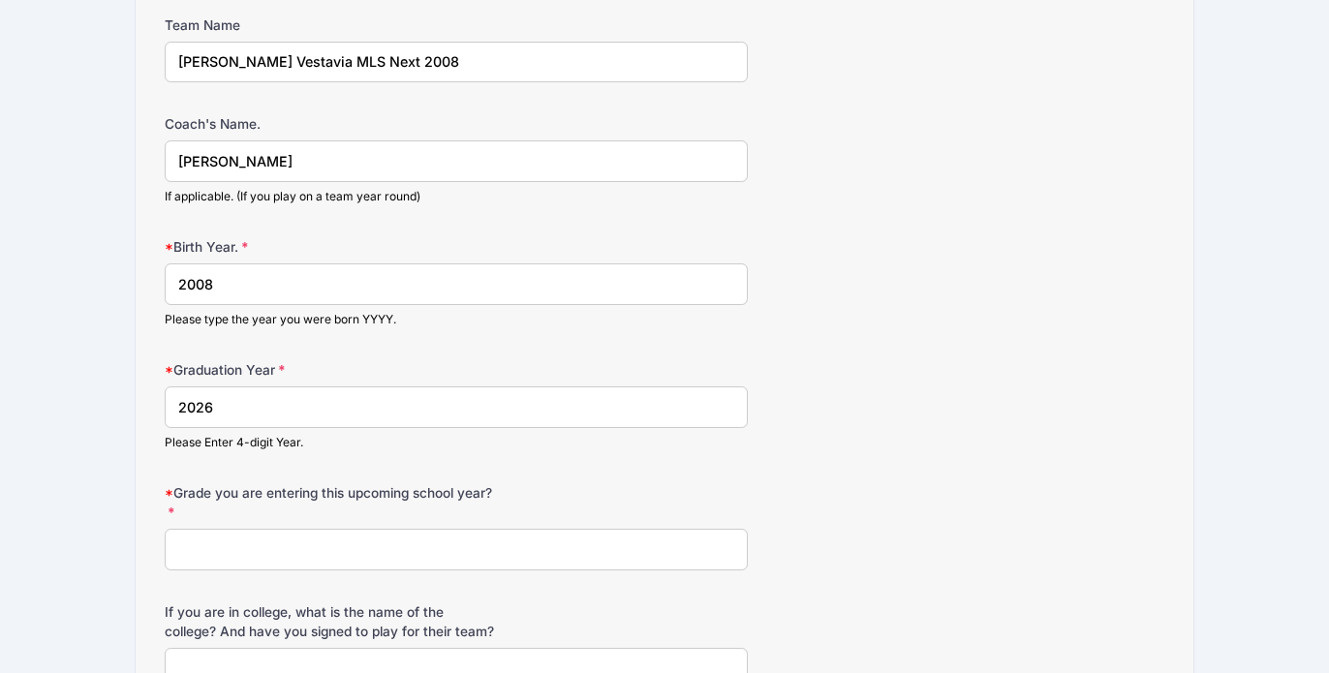
type input "2026"
click at [192, 546] on input "Grade you are entering this upcoming school year?" at bounding box center [456, 550] width 583 height 42
type input "1"
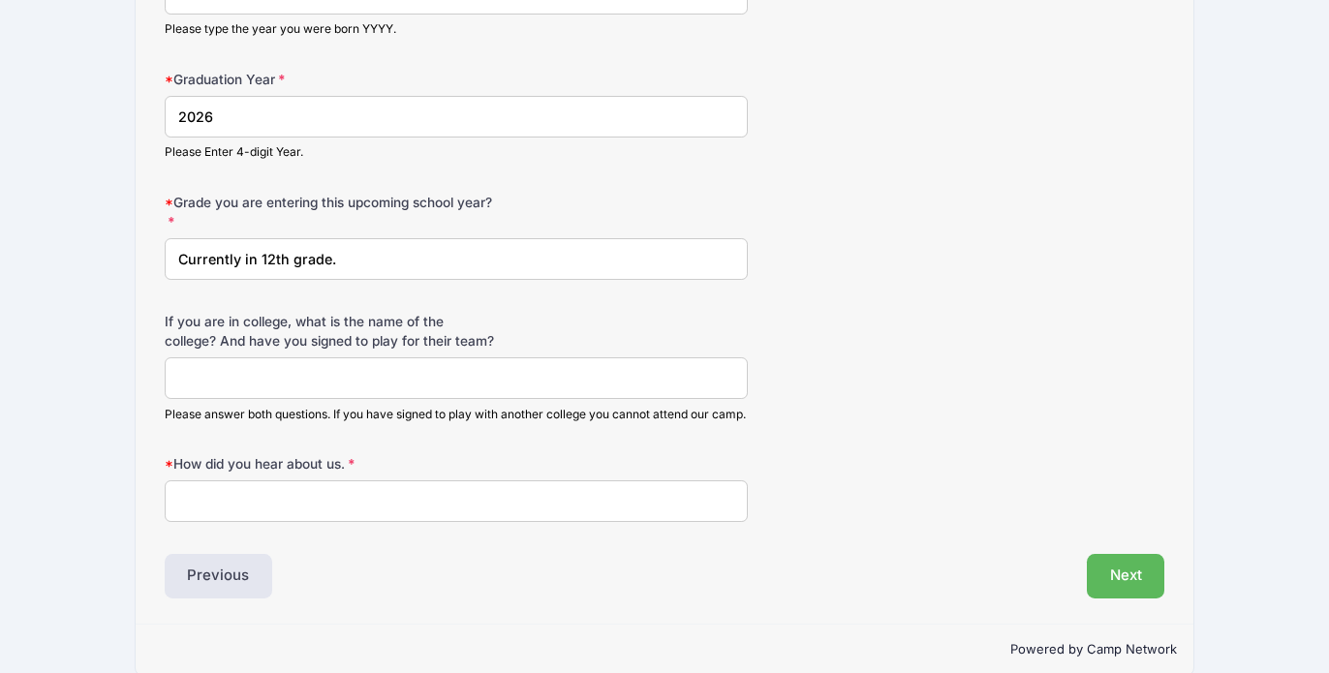
scroll to position [1605, 0]
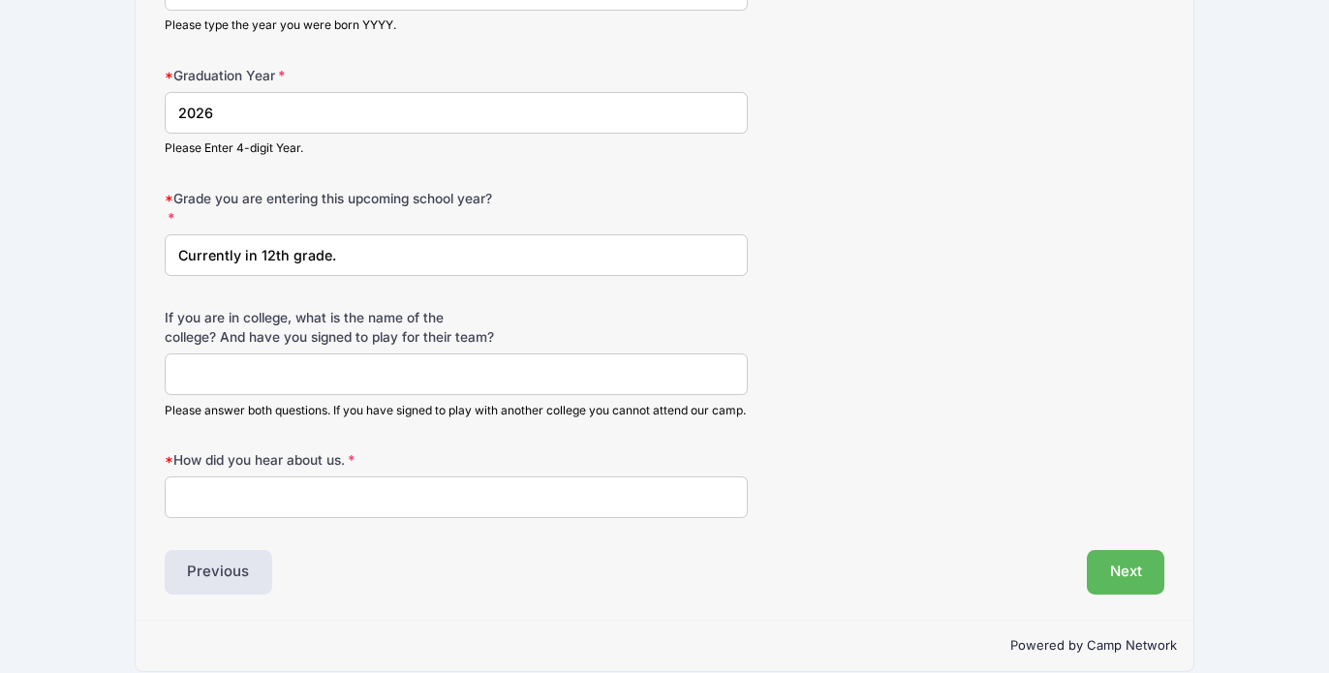
type input "Currently in 12th grade."
click at [201, 518] on input "How did you hear about us." at bounding box center [456, 498] width 583 height 42
type input "E"
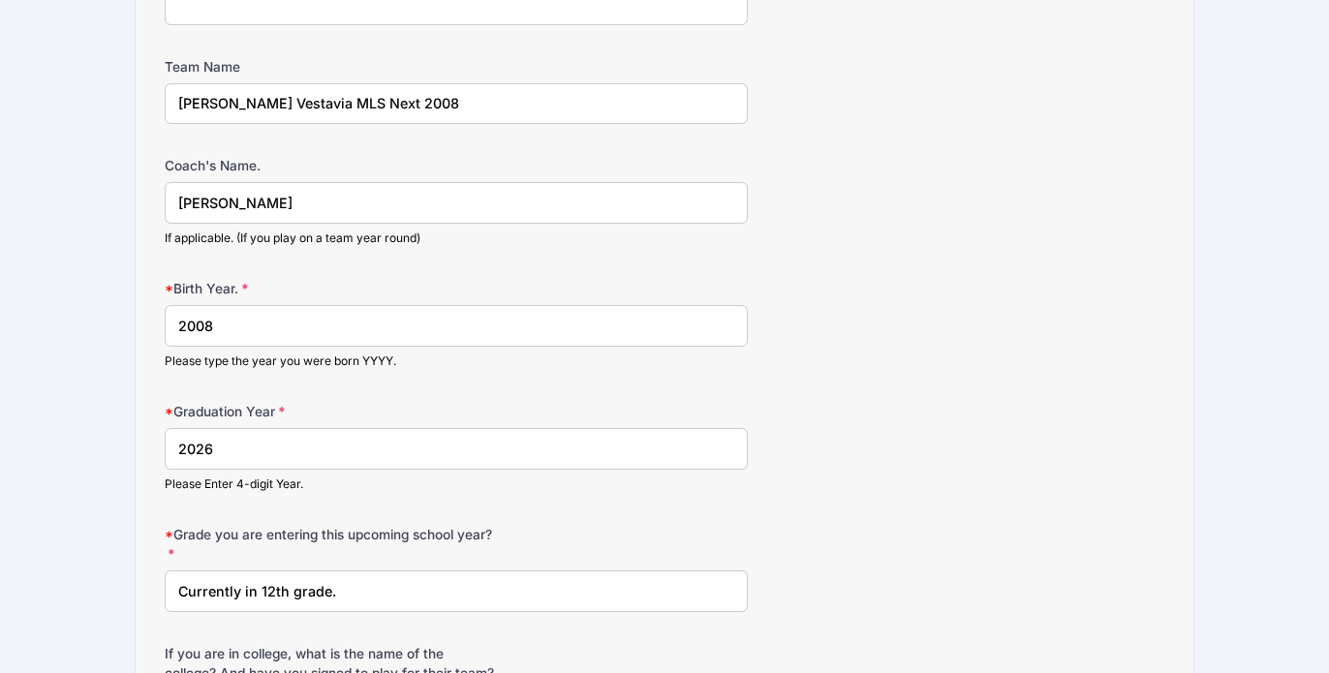
scroll to position [1120, 0]
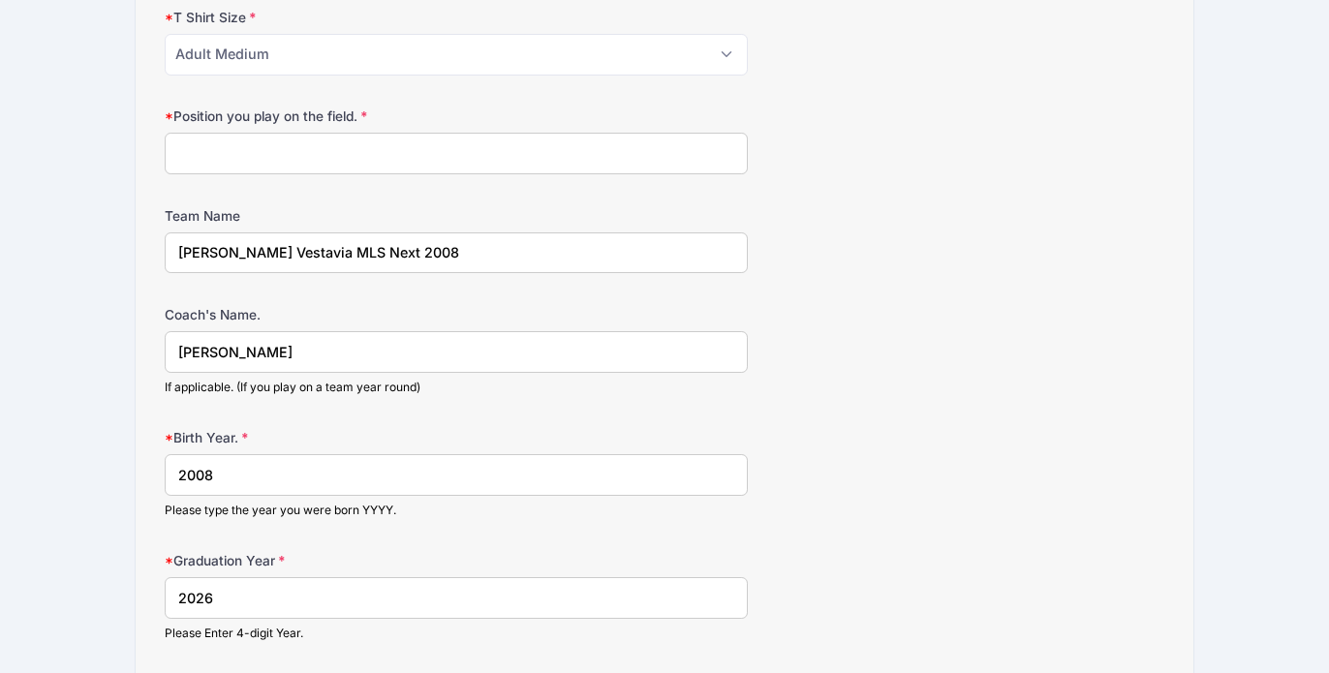
type input "Website"
click at [242, 161] on input "Position you play on the field." at bounding box center [456, 154] width 583 height 42
type input "CM"
click at [471, 208] on label "Team Name" at bounding box center [331, 215] width 333 height 19
click at [471, 232] on input "Hoover Vestavia MLS Next 2008" at bounding box center [456, 253] width 583 height 42
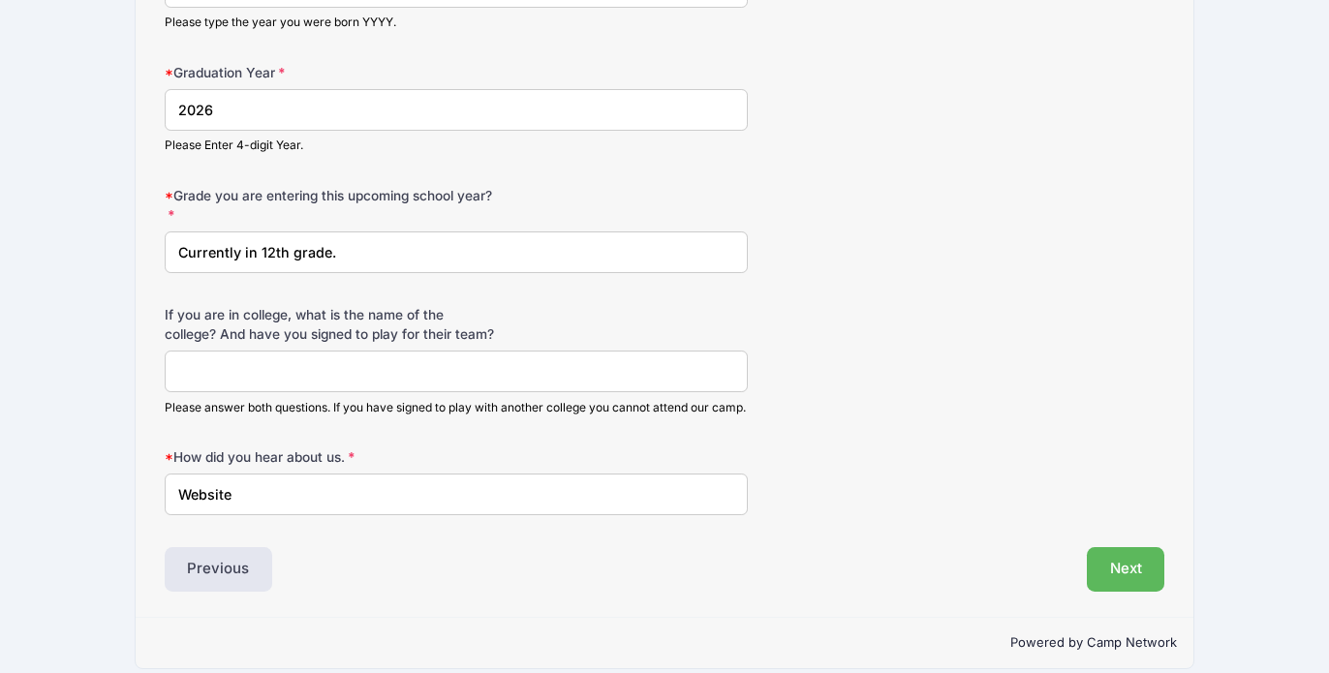
scroll to position [1634, 0]
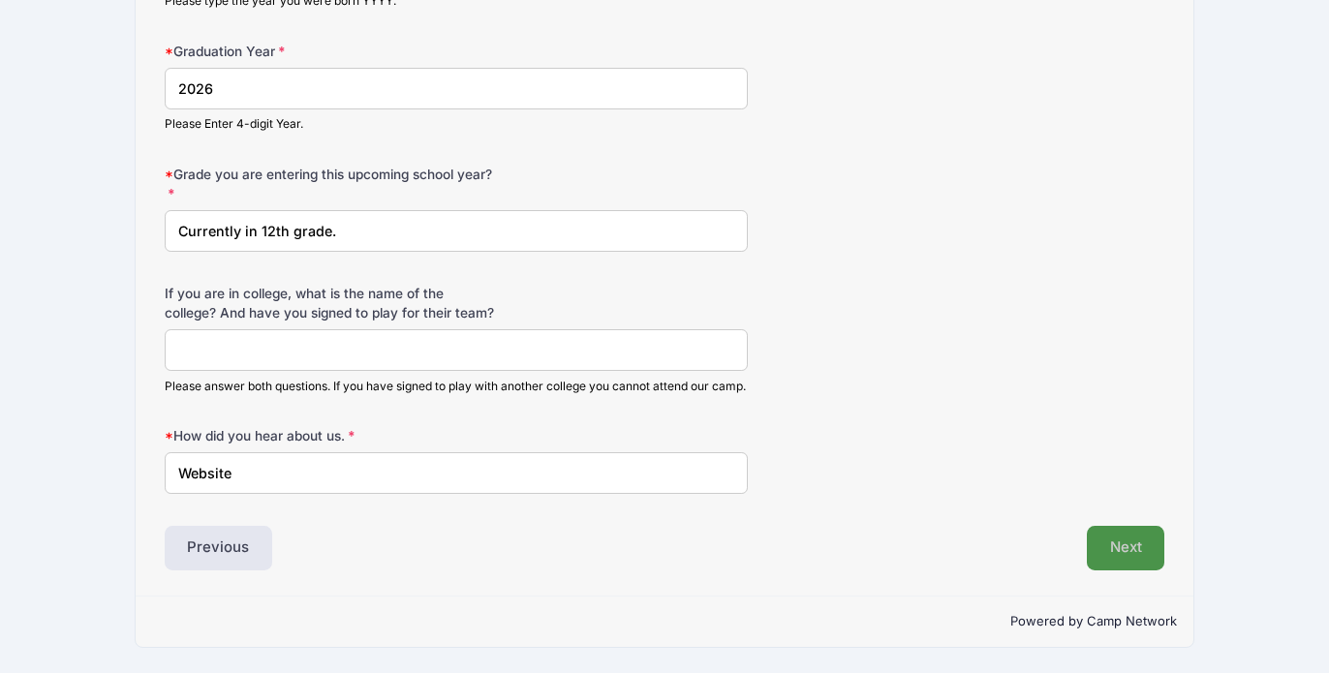
click at [1116, 559] on button "Next" at bounding box center [1126, 548] width 78 height 45
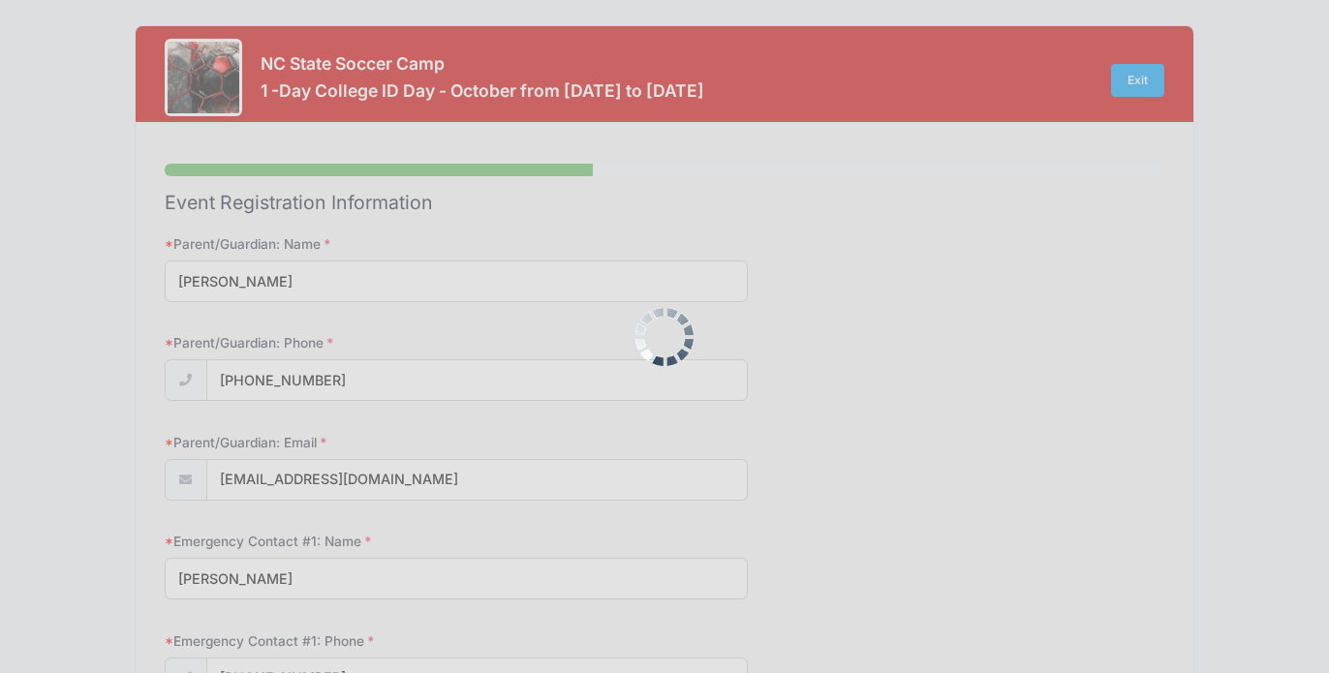
scroll to position [0, 0]
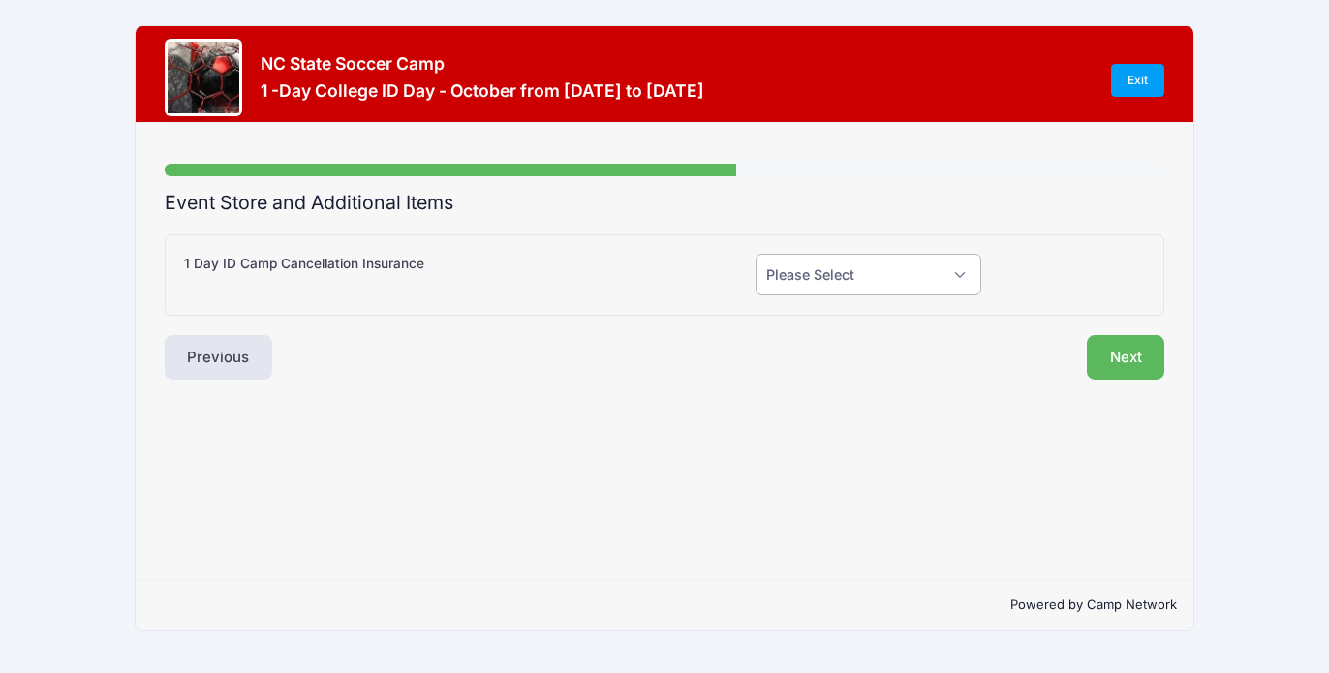
click at [958, 277] on select "Please Select Yes (+$55.00) No" at bounding box center [869, 275] width 226 height 42
click at [948, 274] on select "Please Select Yes (+$55.00) No" at bounding box center [869, 275] width 226 height 42
select select "0"
click at [1136, 359] on button "Next" at bounding box center [1126, 357] width 78 height 45
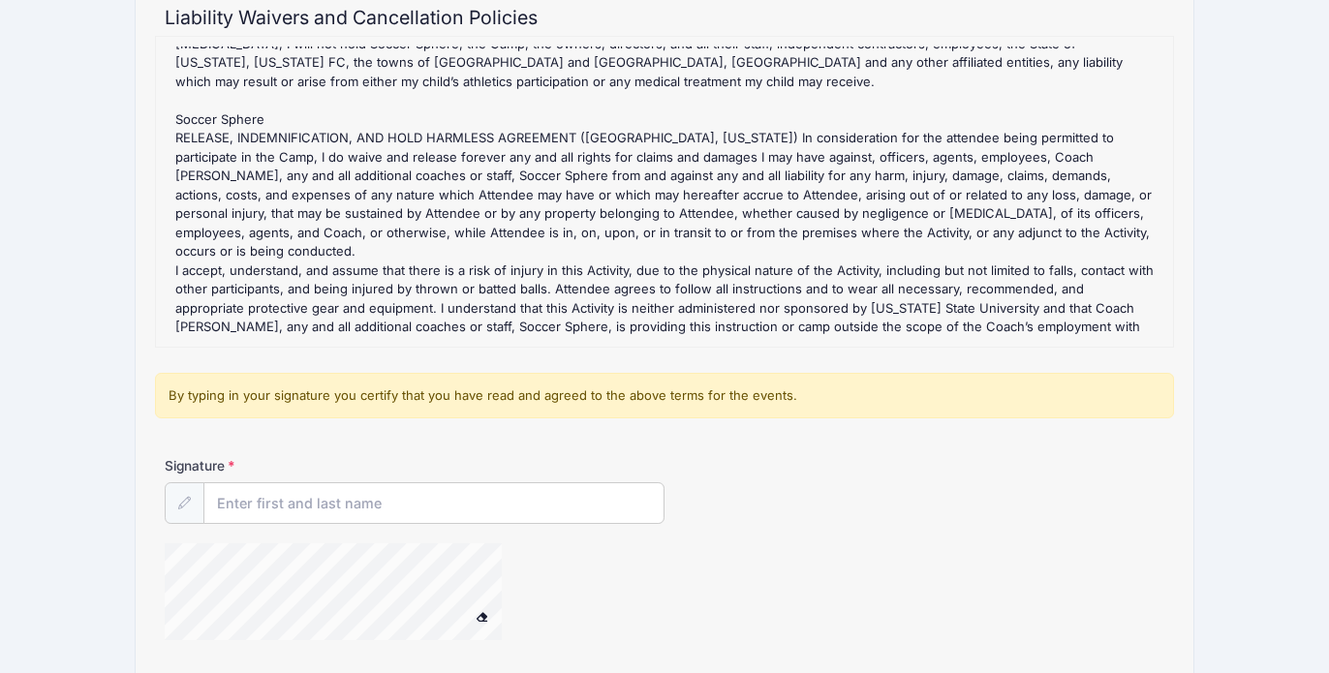
scroll to position [189, 0]
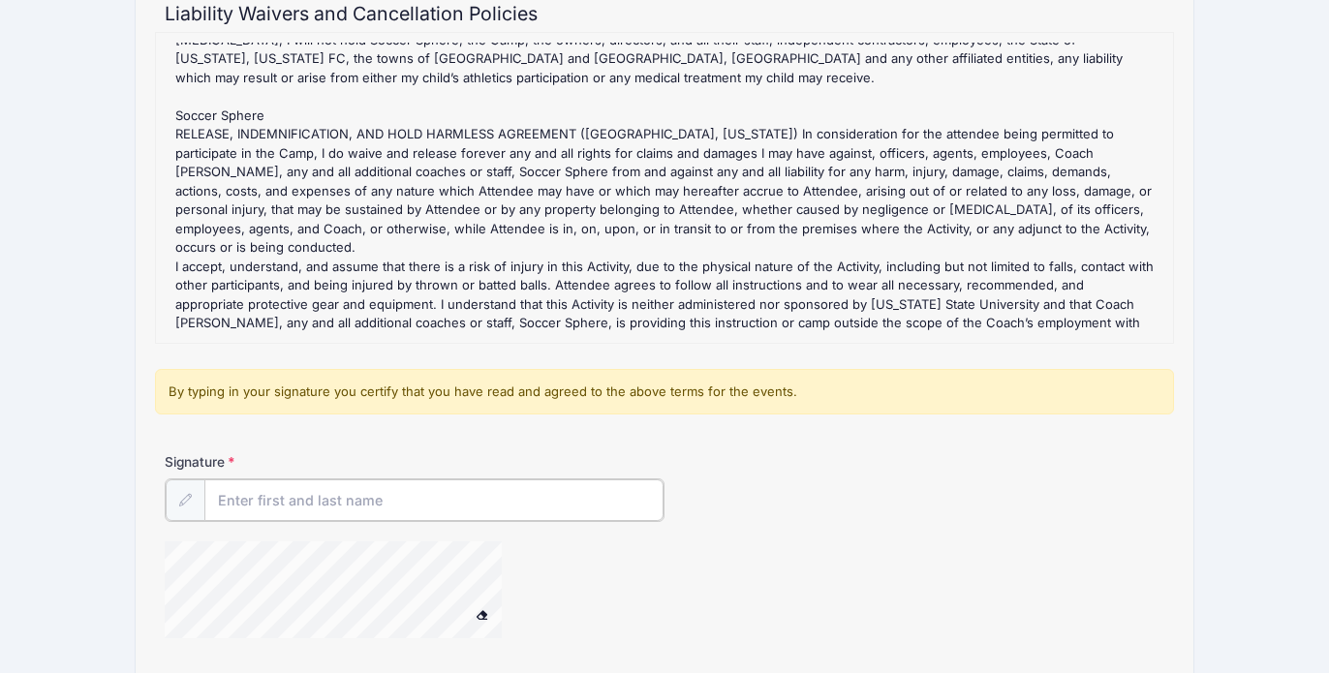
click at [279, 499] on input "Signature" at bounding box center [433, 500] width 459 height 42
type input "Tracy Honeycutt"
click at [692, 446] on form "1 -Day College ID Day - October Refund Policy : 2025 NC State Soccer Camps Refu…" at bounding box center [665, 343] width 1001 height 623
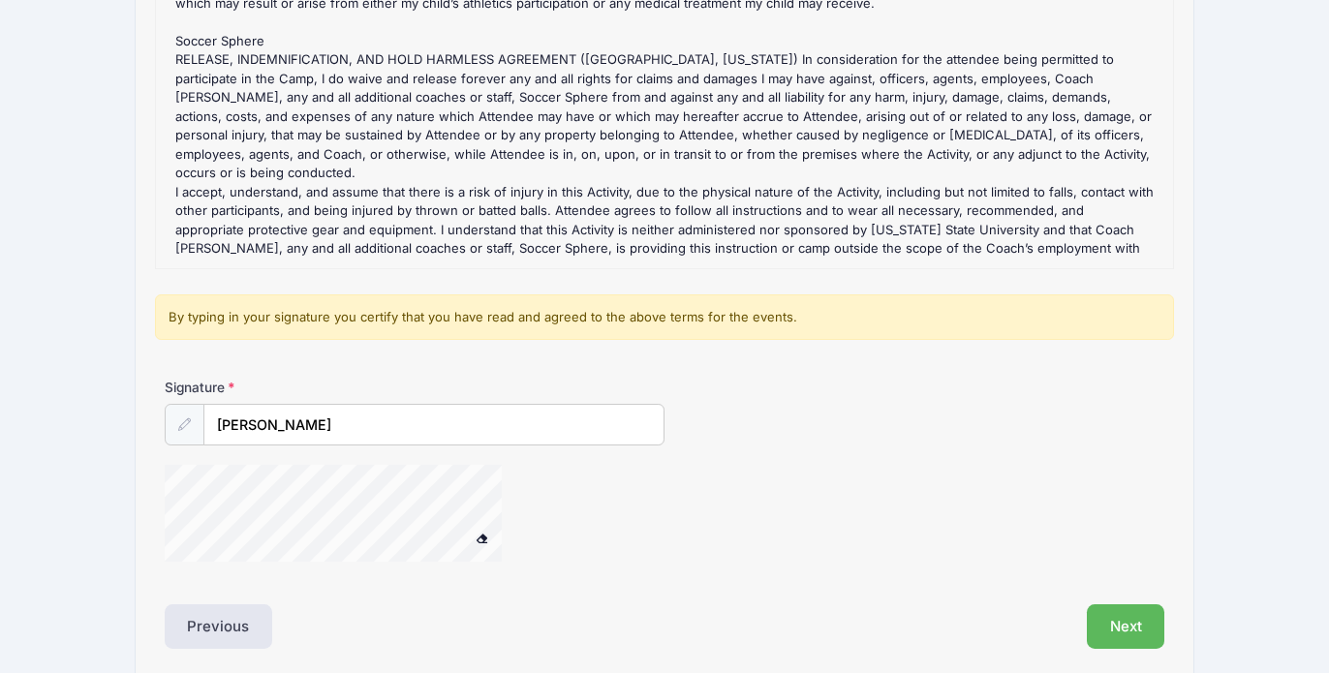
scroll to position [342, 0]
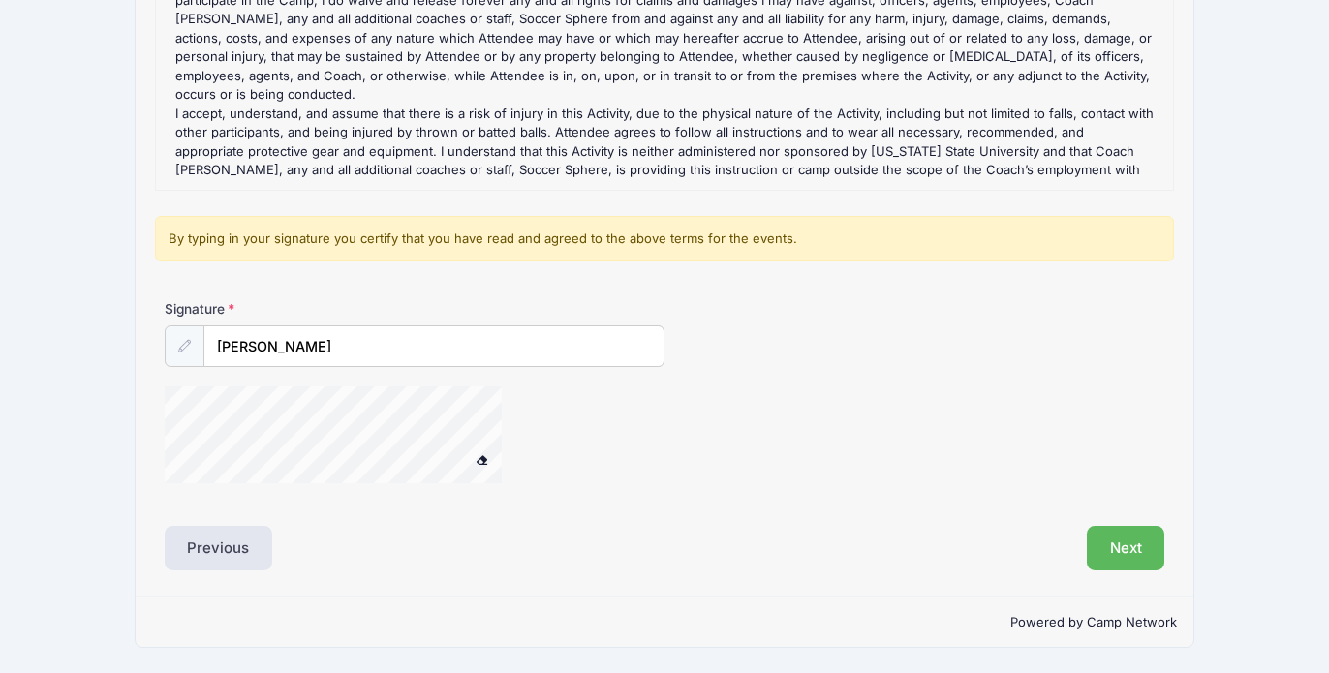
click at [479, 458] on span at bounding box center [482, 459] width 14 height 11
click at [1134, 547] on button "Next" at bounding box center [1126, 548] width 78 height 45
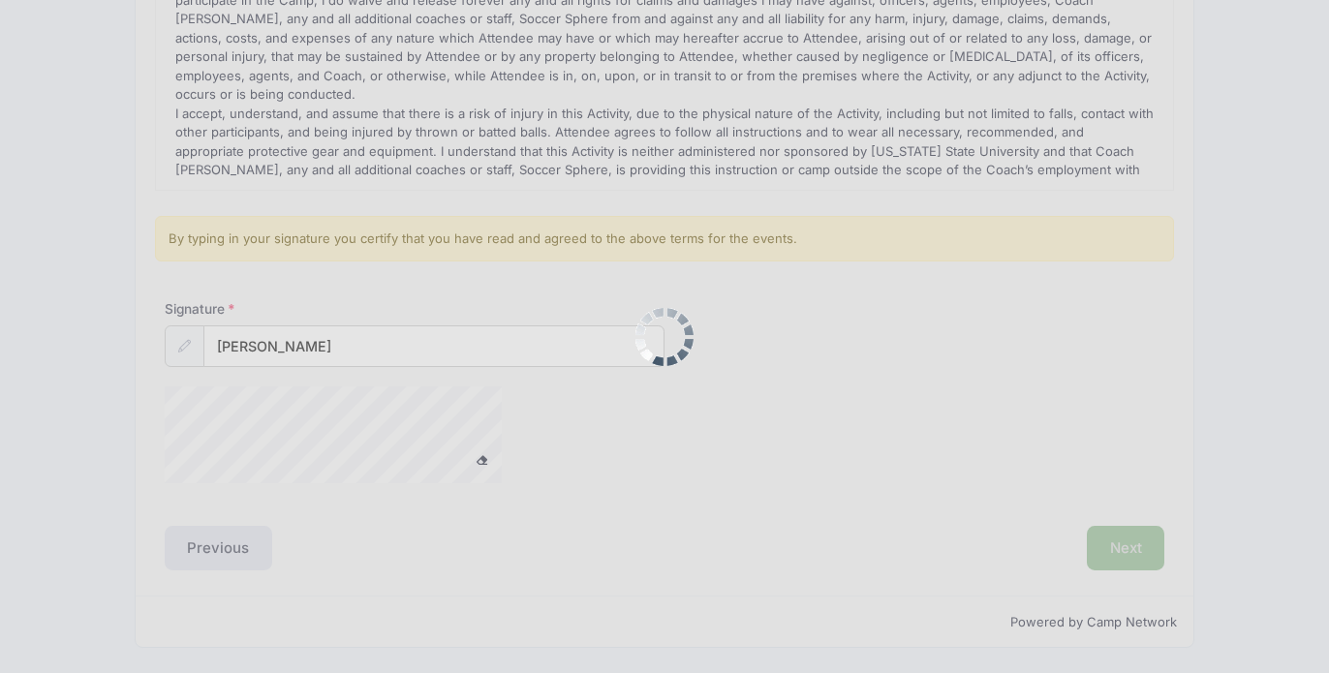
scroll to position [0, 0]
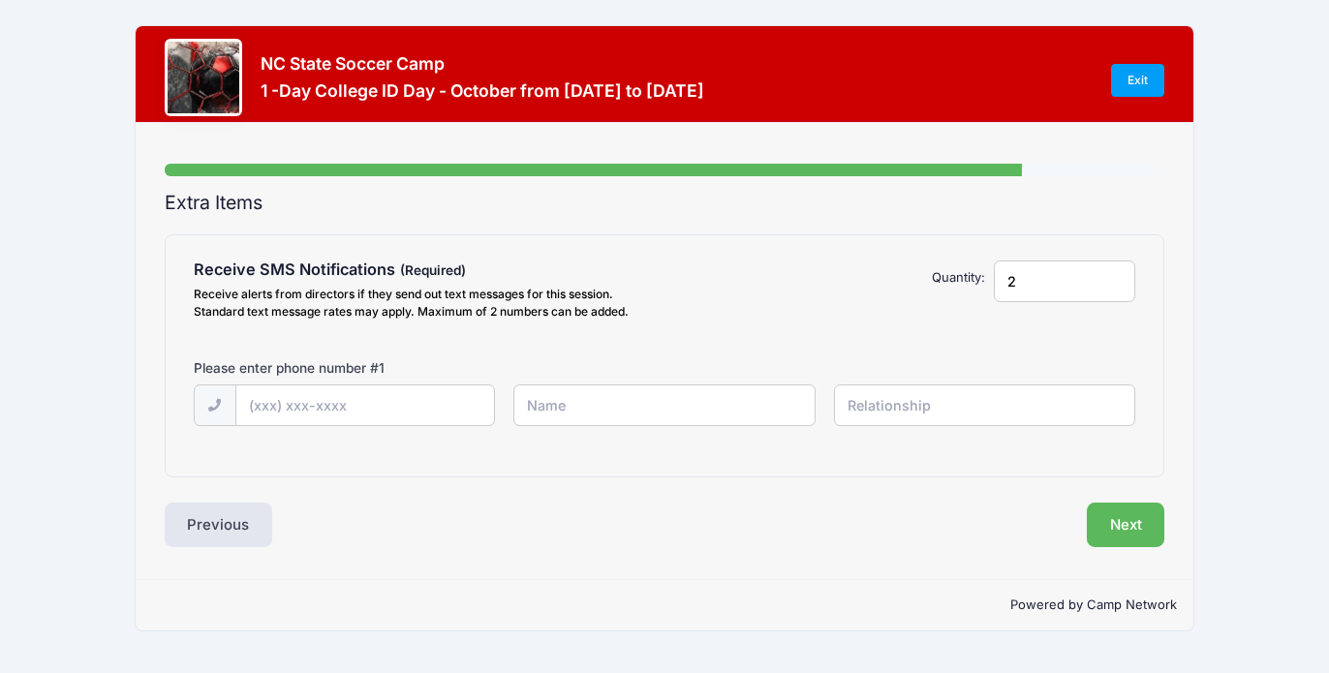
type input "2"
click at [1113, 275] on input "2" at bounding box center [1064, 282] width 141 height 42
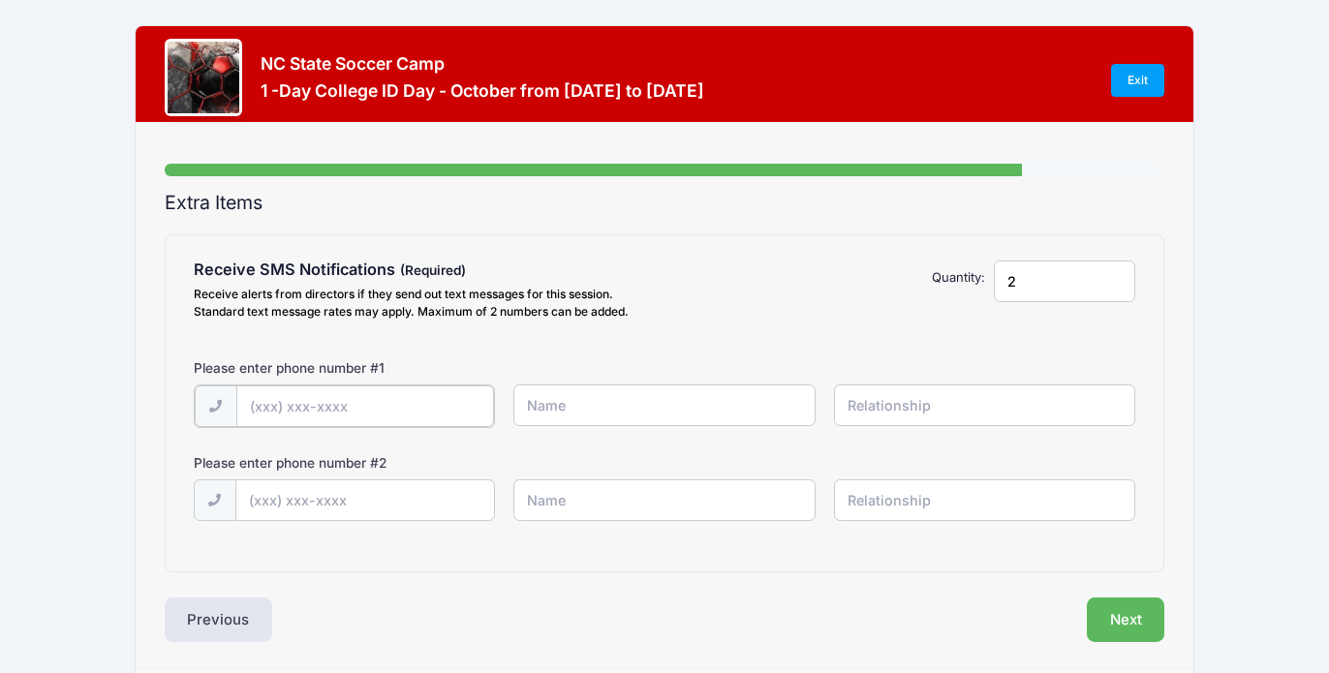
click at [312, 409] on input "text" at bounding box center [365, 407] width 258 height 42
type input "(205) 937-5550"
type input "Halden Honeycutt"
click at [885, 413] on input "text" at bounding box center [984, 406] width 301 height 42
type input "Player"
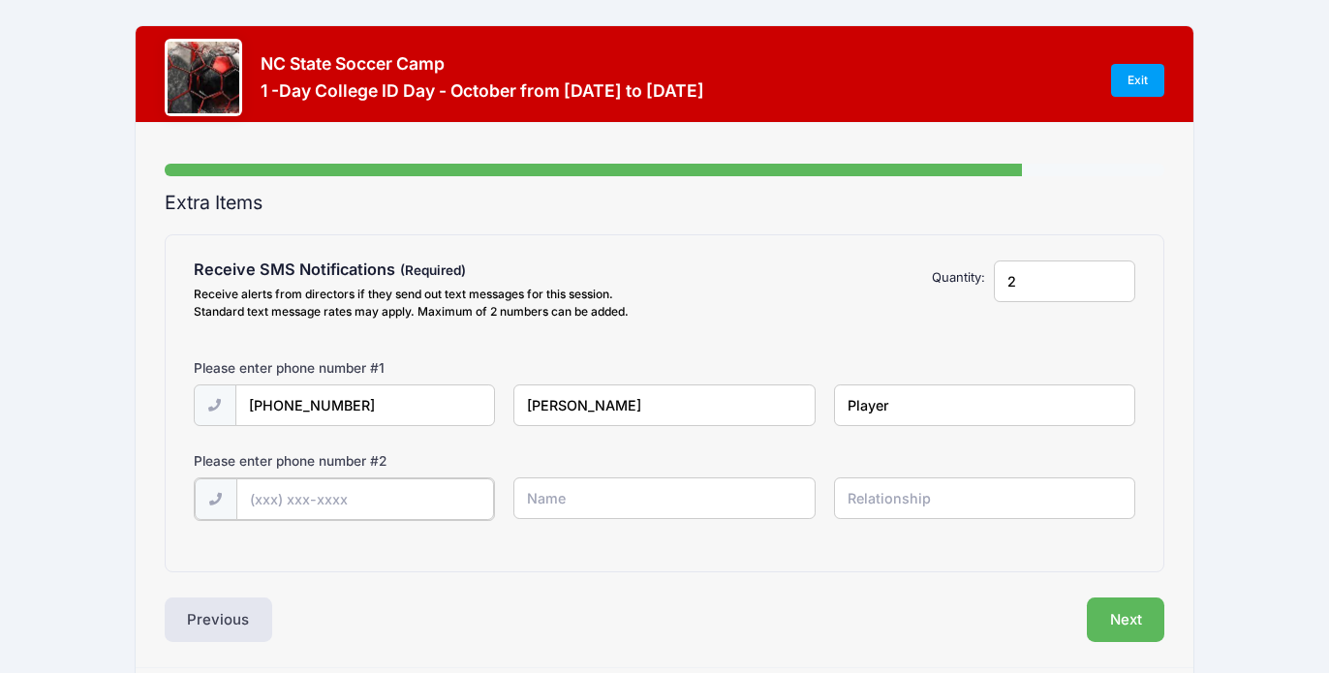
click at [406, 510] on input "text" at bounding box center [365, 500] width 258 height 42
type input "(205) 910-9750"
type input "Tracy Honeycutt"
type input "m"
type input "Mother"
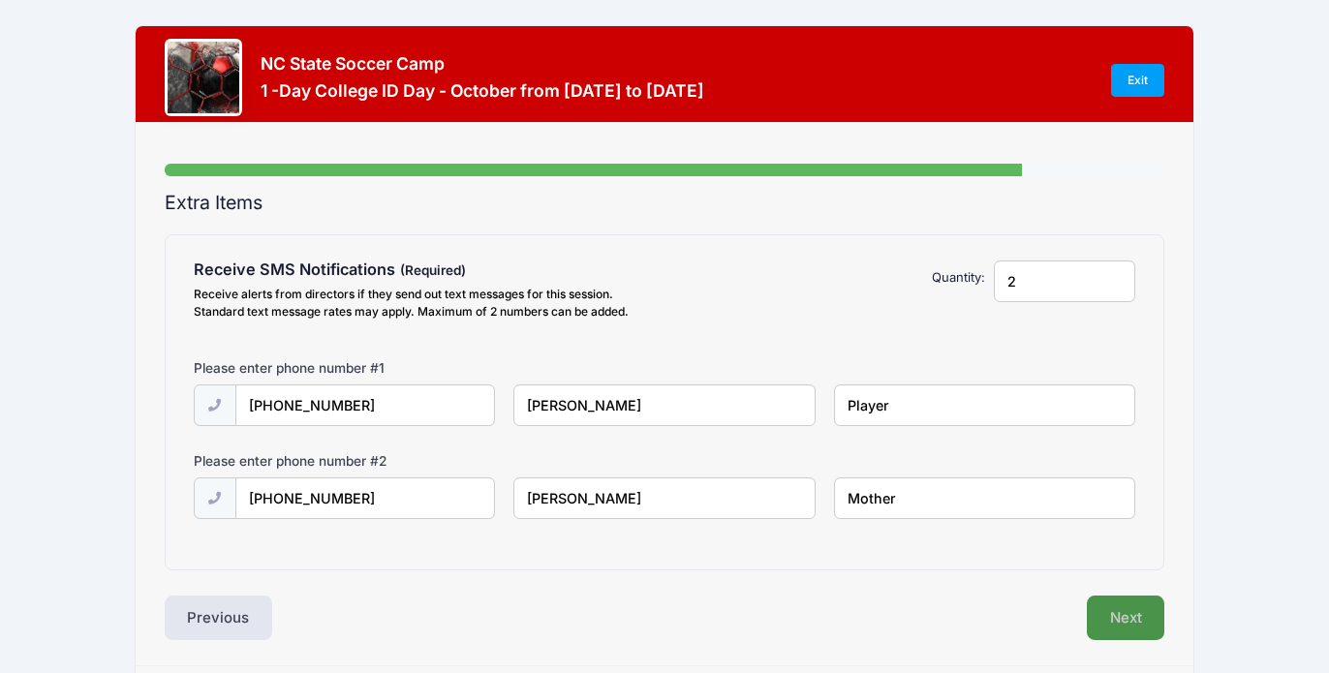
click at [1125, 610] on button "Next" at bounding box center [1126, 618] width 78 height 45
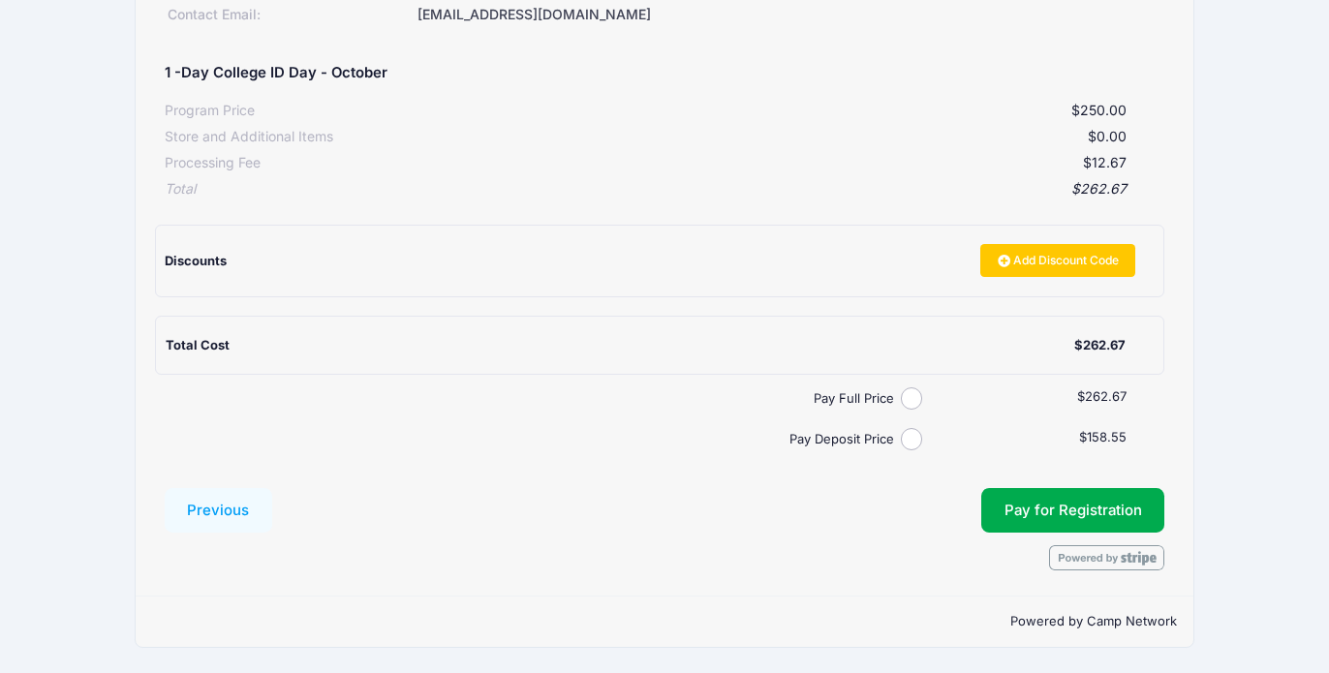
scroll to position [318, 0]
click at [907, 397] on input "Pay Full Price" at bounding box center [912, 398] width 22 height 22
radio input "true"
click at [1033, 510] on button "Pay for Registration" at bounding box center [1073, 510] width 184 height 45
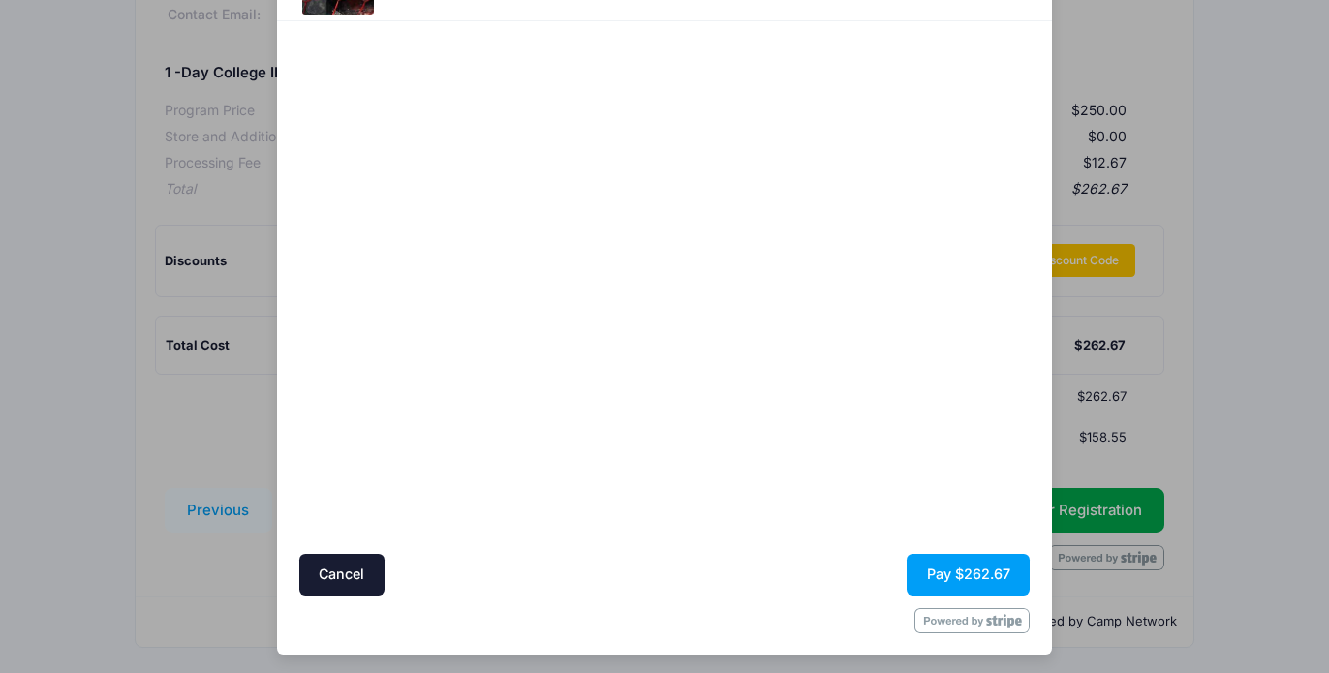
scroll to position [108, 0]
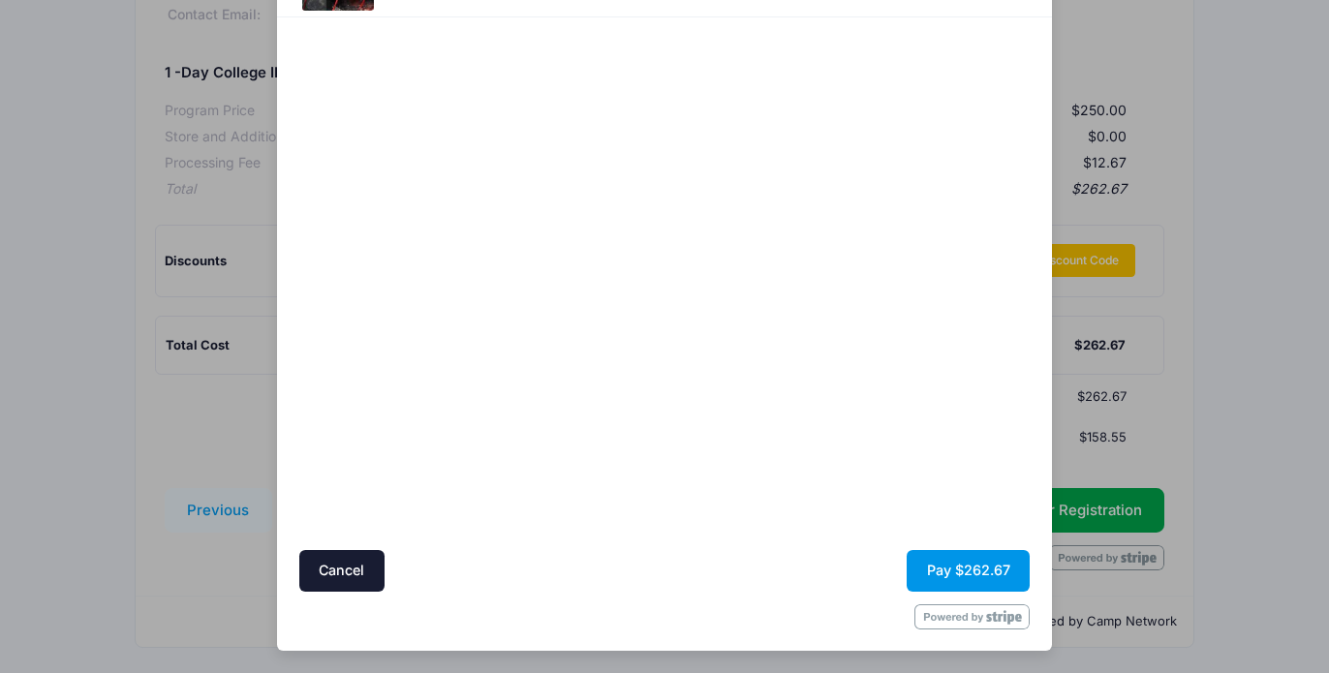
click at [997, 575] on button "Pay $262.67" at bounding box center [968, 571] width 123 height 42
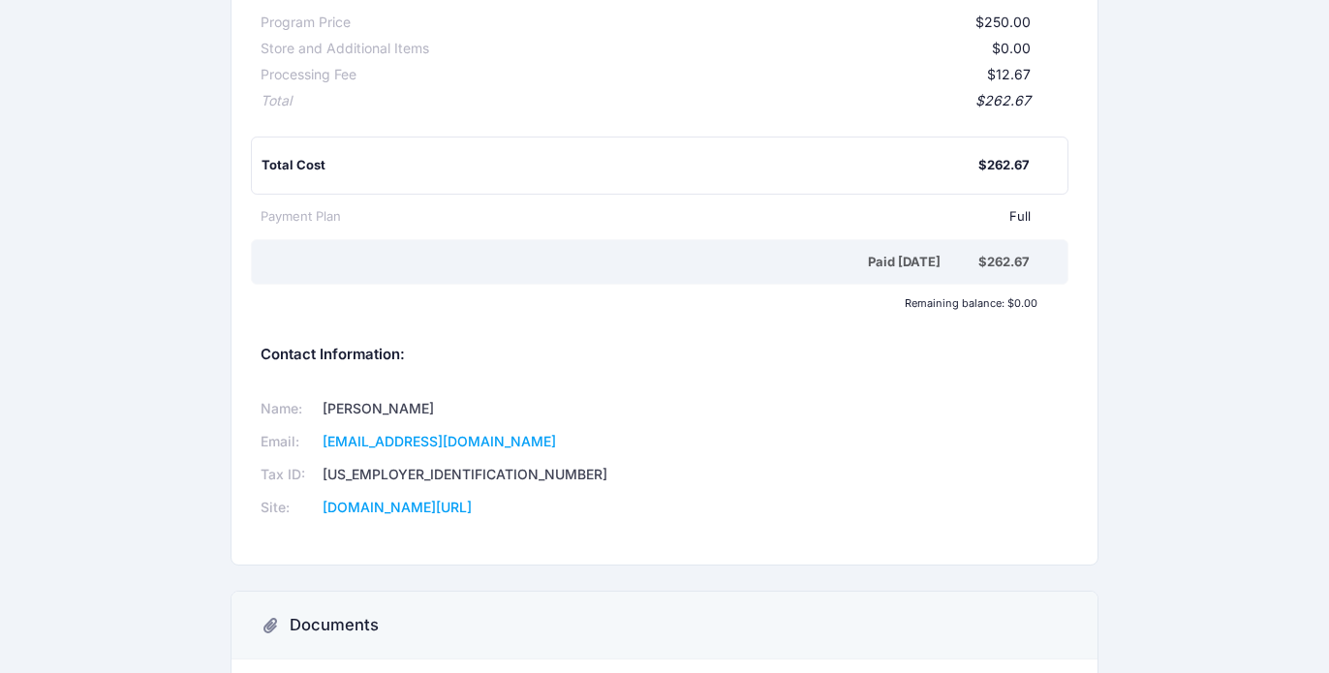
scroll to position [564, 0]
